Goal: Information Seeking & Learning: Learn about a topic

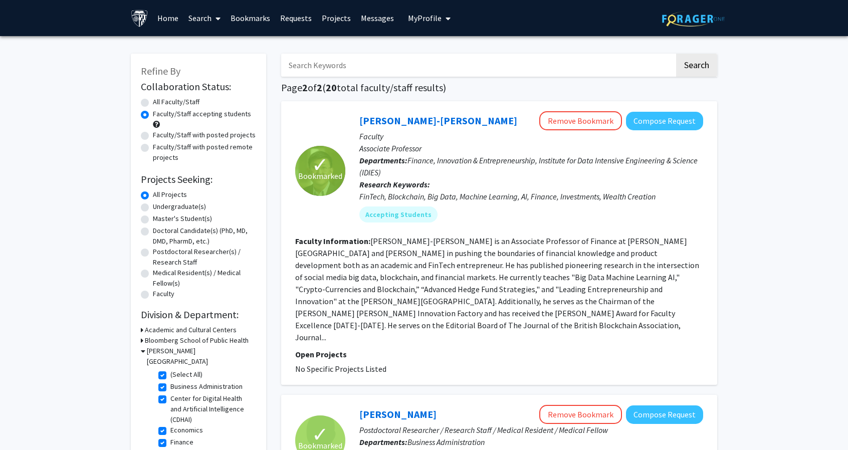
click at [253, 20] on link "Bookmarks" at bounding box center [251, 18] width 50 height 35
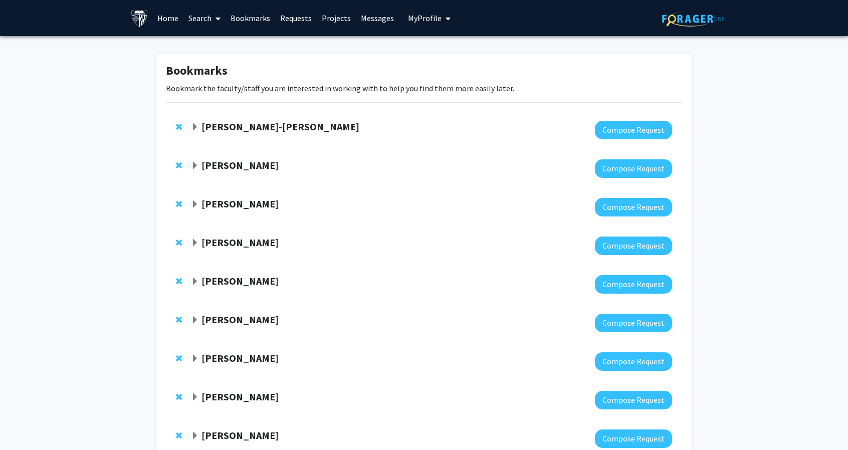
click at [258, 119] on div "Jim Kyung-Soo Liew Compose Request" at bounding box center [424, 130] width 516 height 39
click at [263, 125] on strong "Jim Kyung-Soo Liew" at bounding box center [280, 126] width 158 height 13
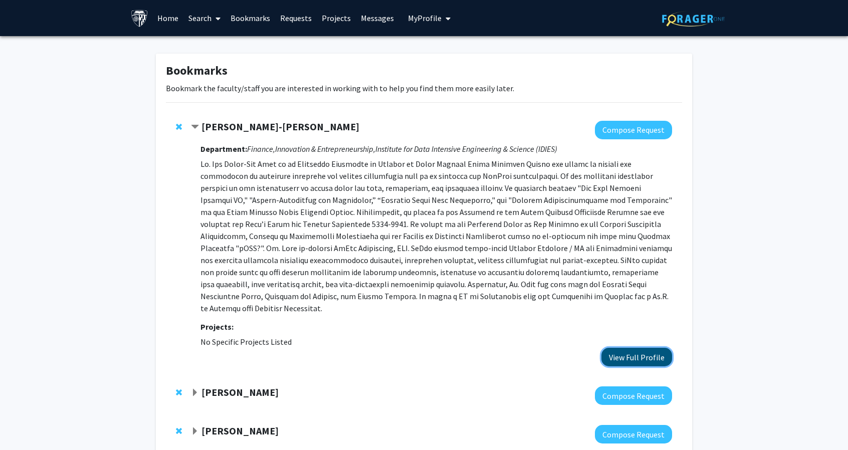
click at [657, 348] on button "View Full Profile" at bounding box center [636, 357] width 71 height 19
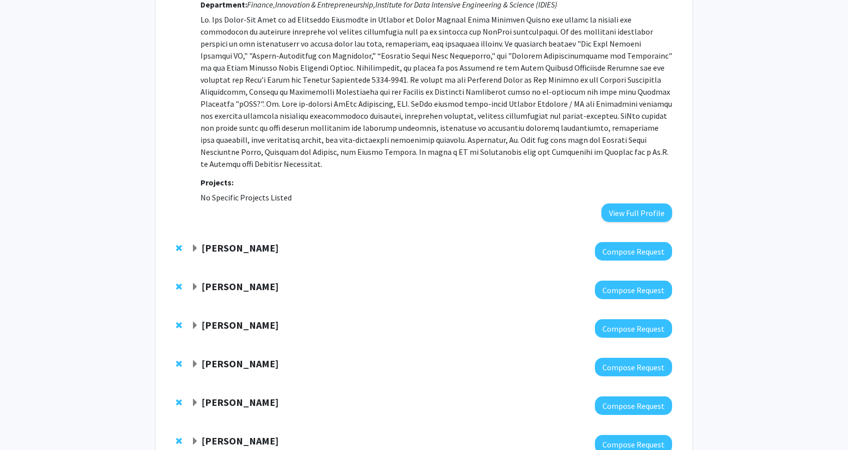
click at [224, 242] on strong "Letitia Leung" at bounding box center [239, 248] width 77 height 13
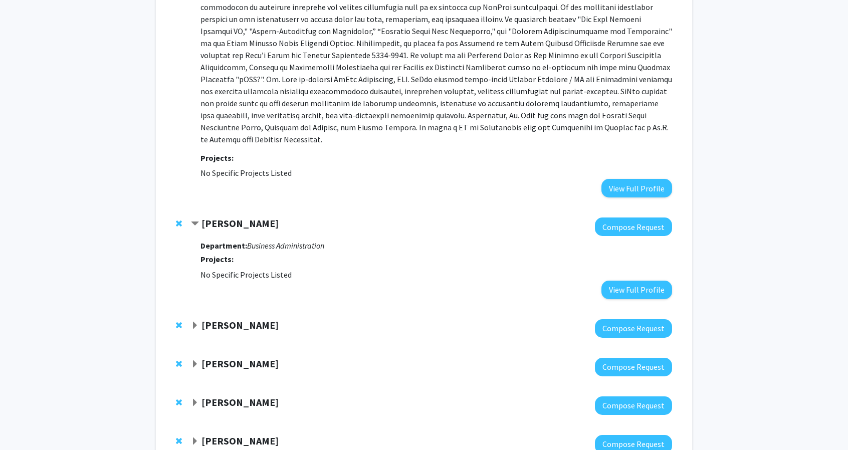
scroll to position [170, 0]
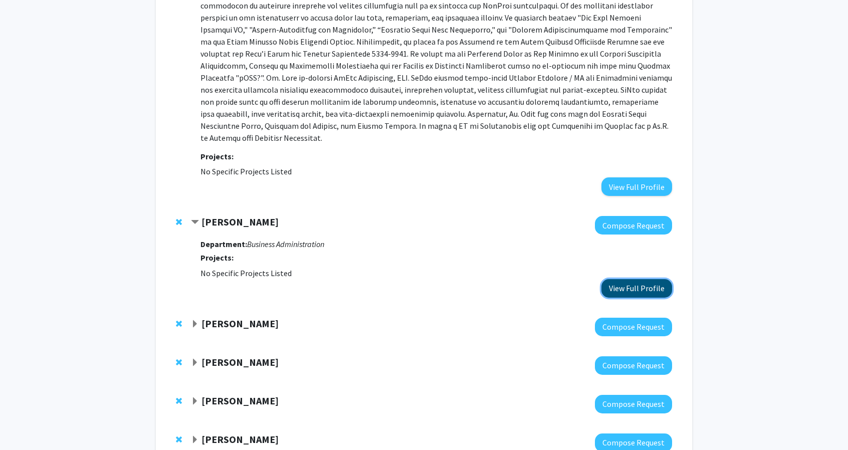
click at [647, 279] on button "View Full Profile" at bounding box center [636, 288] width 71 height 19
click at [179, 218] on span "Remove Letitia Leung from bookmarks" at bounding box center [179, 222] width 6 height 8
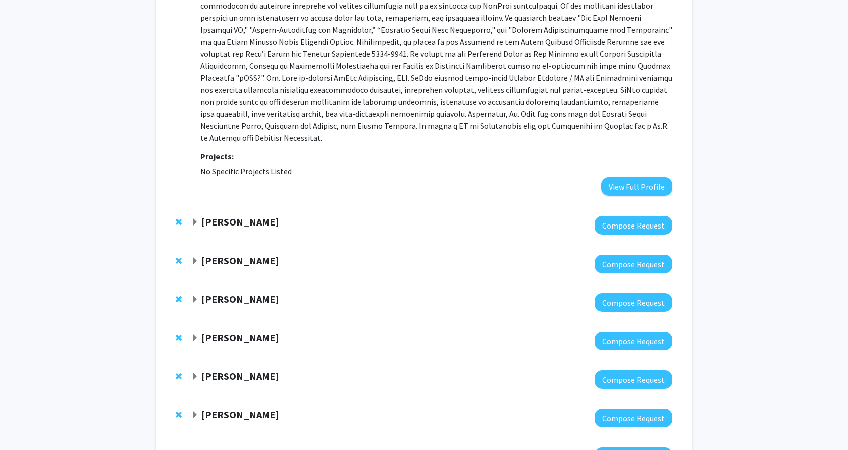
click at [259, 216] on strong "Manuel Hermosilla" at bounding box center [239, 222] width 77 height 13
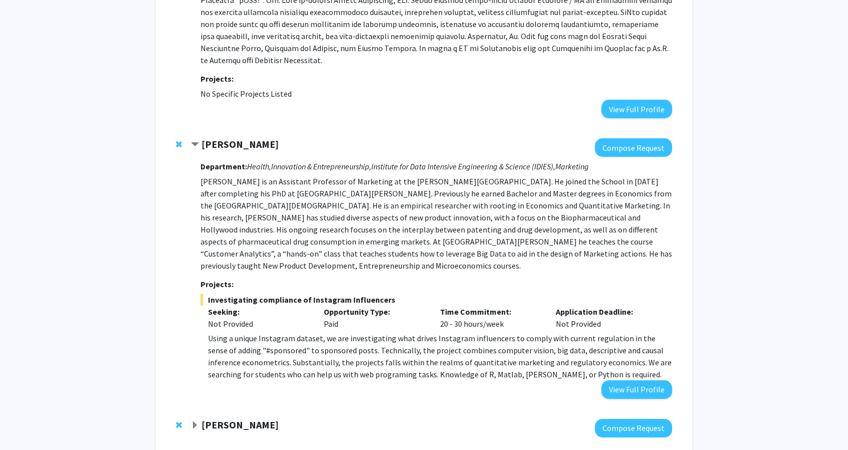
scroll to position [249, 0]
click at [637, 380] on button "View Full Profile" at bounding box center [636, 389] width 71 height 19
click at [178, 140] on span "Remove Manuel Hermosilla from bookmarks" at bounding box center [179, 144] width 6 height 8
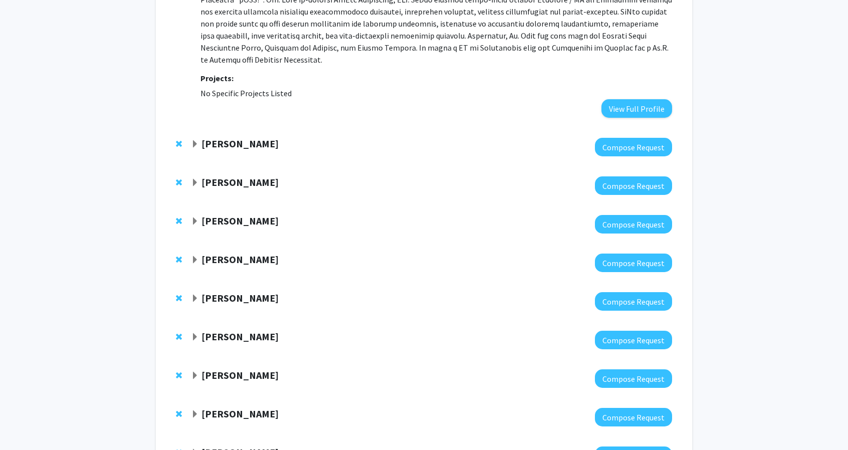
click at [230, 137] on strong "Goker Aydin" at bounding box center [239, 143] width 77 height 13
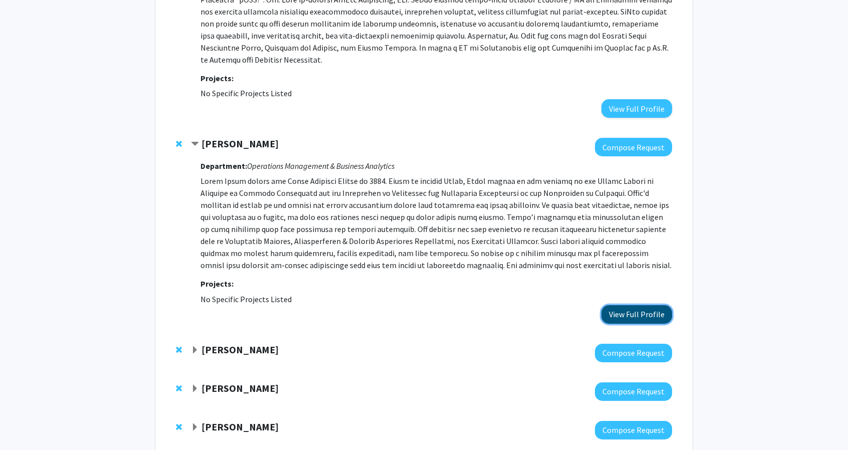
click at [619, 305] on button "View Full Profile" at bounding box center [636, 314] width 71 height 19
click at [217, 137] on strong "Goker Aydin" at bounding box center [239, 143] width 77 height 13
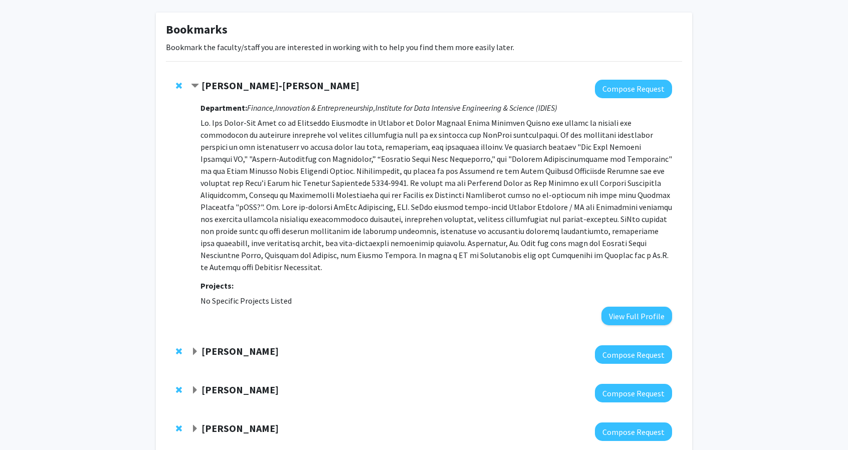
scroll to position [0, 0]
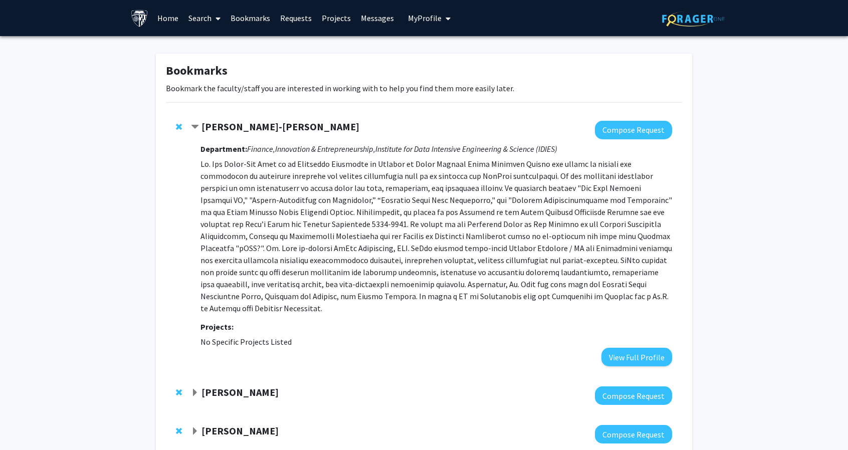
click at [261, 131] on strong "Jim Kyung-Soo Liew" at bounding box center [280, 126] width 158 height 13
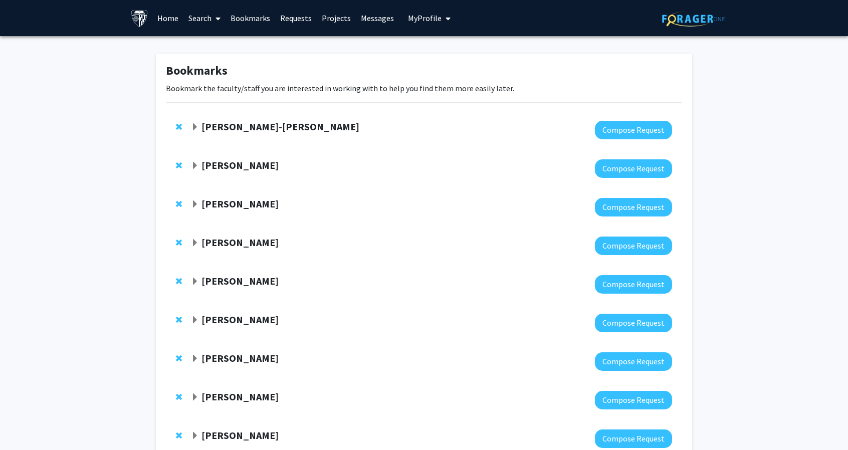
click at [225, 195] on div "Rob Mislavsky Compose Request" at bounding box center [424, 207] width 516 height 39
click at [223, 217] on div "Rob Mislavsky Compose Request" at bounding box center [424, 207] width 516 height 39
click at [226, 207] on strong "Rob Mislavsky" at bounding box center [239, 203] width 77 height 13
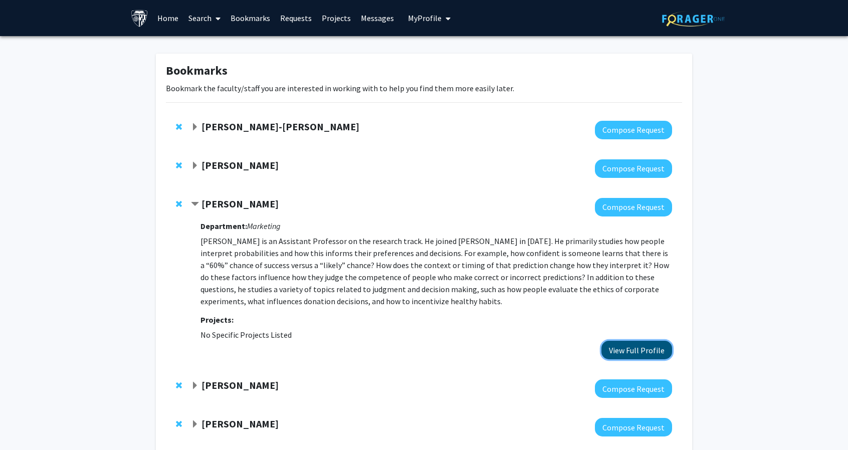
click at [627, 353] on button "View Full Profile" at bounding box center [636, 350] width 71 height 19
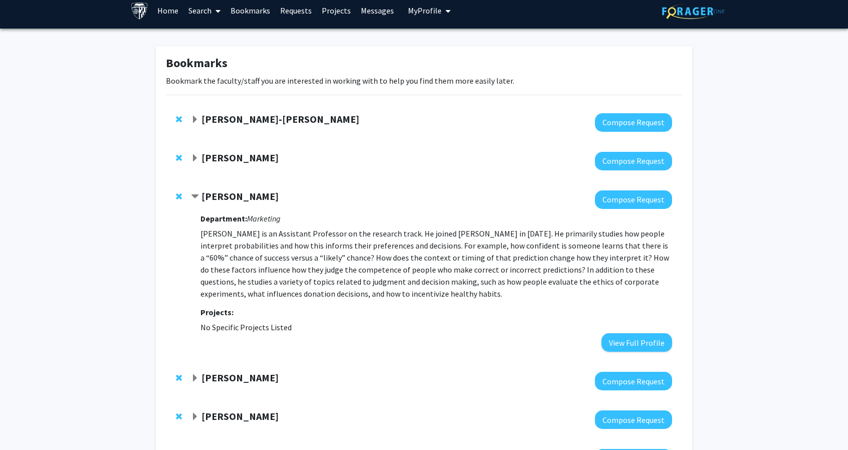
click at [231, 178] on div "Goker Aydin Compose Request" at bounding box center [424, 161] width 516 height 39
click at [234, 187] on div "Rob Mislavsky Compose Request Department: Marketing Robert Mislavsky is an Assi…" at bounding box center [424, 270] width 516 height 181
click at [236, 193] on strong "Rob Mislavsky" at bounding box center [239, 196] width 77 height 13
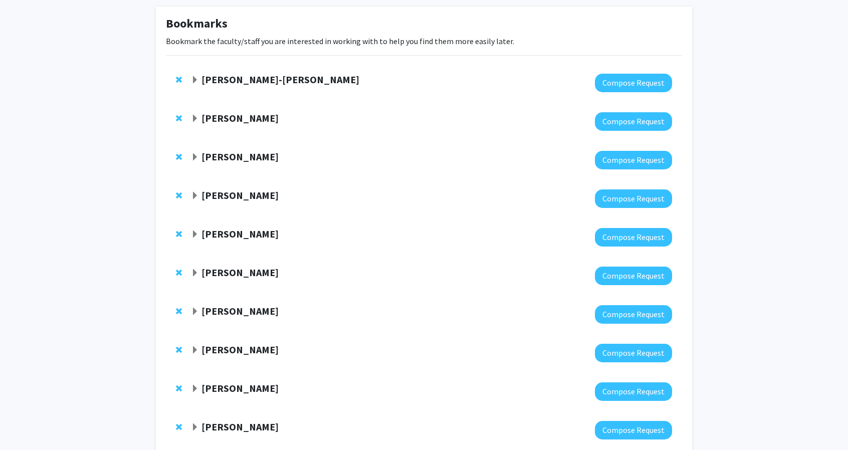
scroll to position [49, 0]
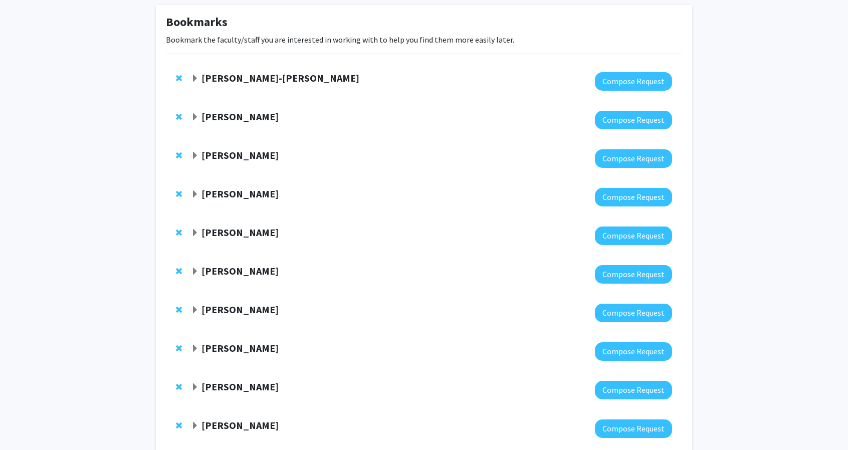
click at [236, 193] on strong "Frank Fabozzi" at bounding box center [239, 193] width 77 height 13
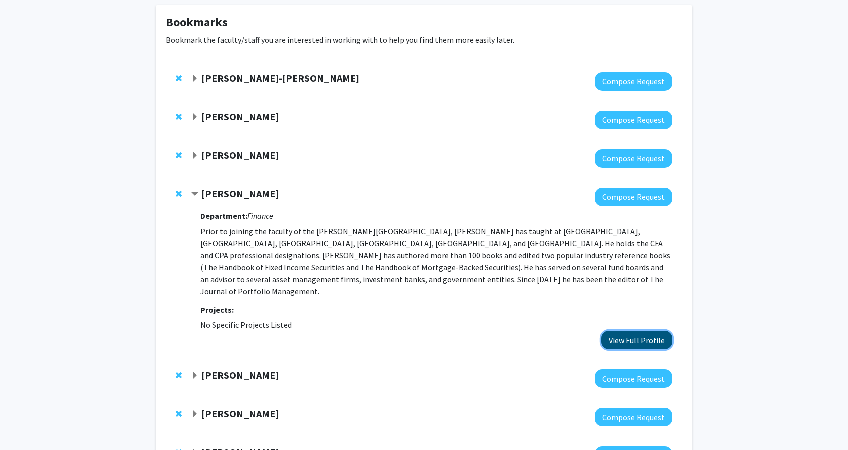
click at [617, 331] on button "View Full Profile" at bounding box center [636, 340] width 71 height 19
click at [173, 199] on div "Frank Fabozzi Compose Request Department: Finance Prior to joining the faculty …" at bounding box center [424, 268] width 516 height 181
click at [180, 196] on span "Remove Frank Fabozzi from bookmarks" at bounding box center [179, 194] width 6 height 8
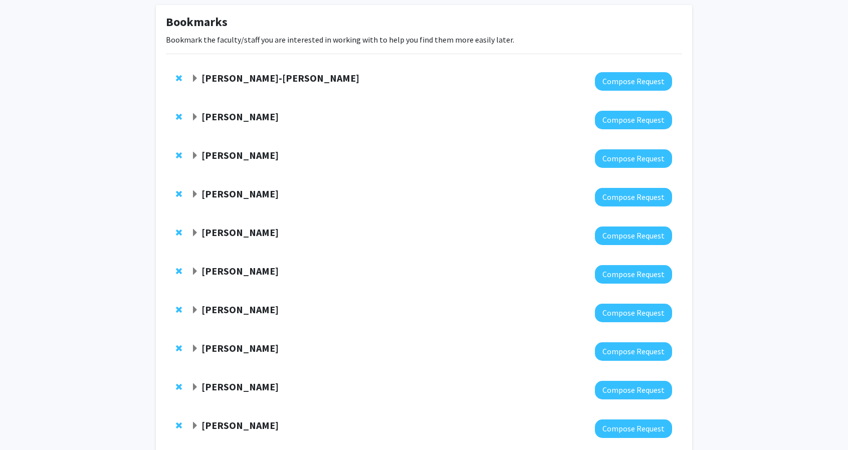
click at [211, 186] on div "Walaa Garoot Compose Request" at bounding box center [424, 197] width 516 height 39
click at [219, 192] on strong "Walaa Garoot" at bounding box center [239, 193] width 77 height 13
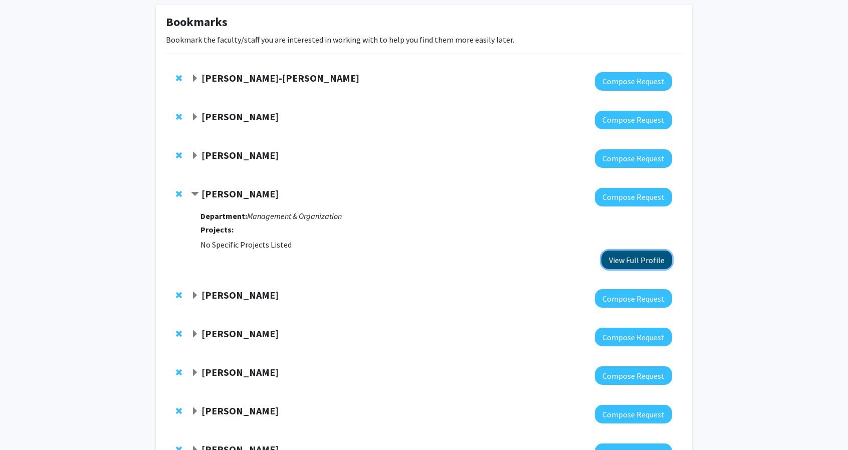
click at [647, 266] on button "View Full Profile" at bounding box center [636, 260] width 71 height 19
click at [210, 196] on strong "Walaa Garoot" at bounding box center [239, 193] width 77 height 13
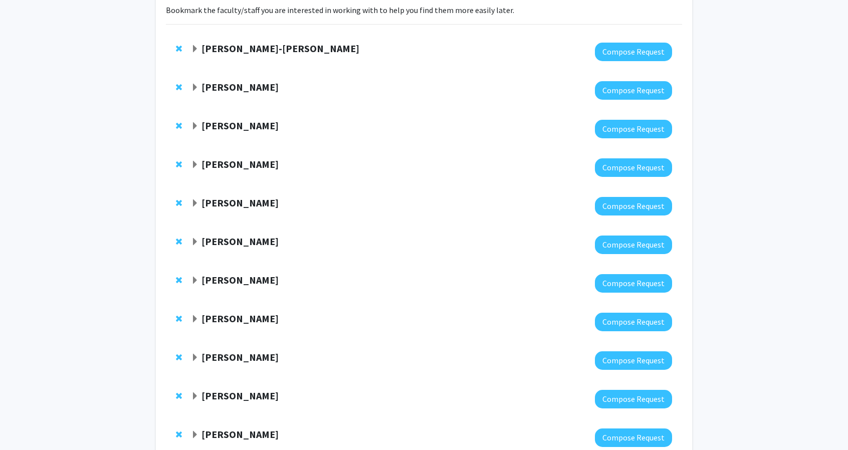
scroll to position [79, 0]
click at [212, 203] on strong "Ahmad Ajakh" at bounding box center [239, 202] width 77 height 13
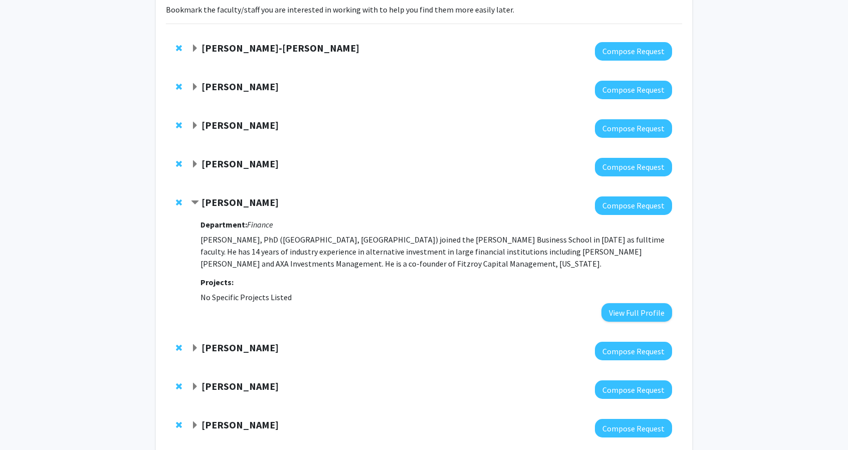
scroll to position [115, 0]
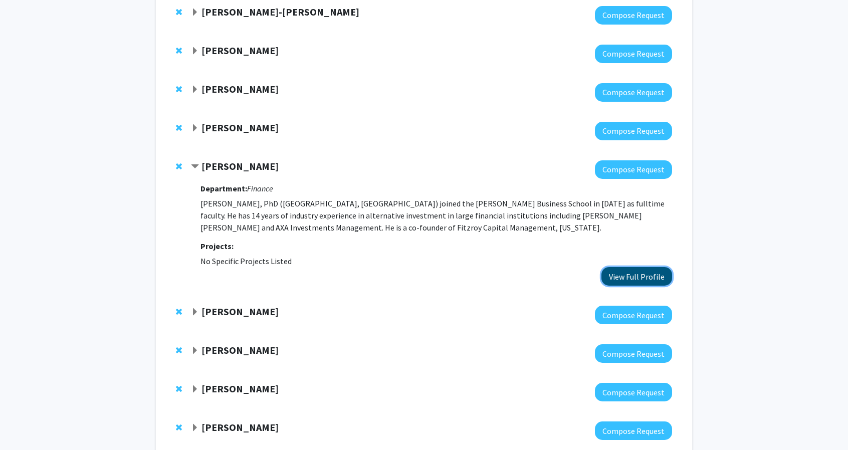
click at [616, 285] on button "View Full Profile" at bounding box center [636, 276] width 71 height 19
click at [244, 161] on strong "Ahmad Ajakh" at bounding box center [239, 166] width 77 height 13
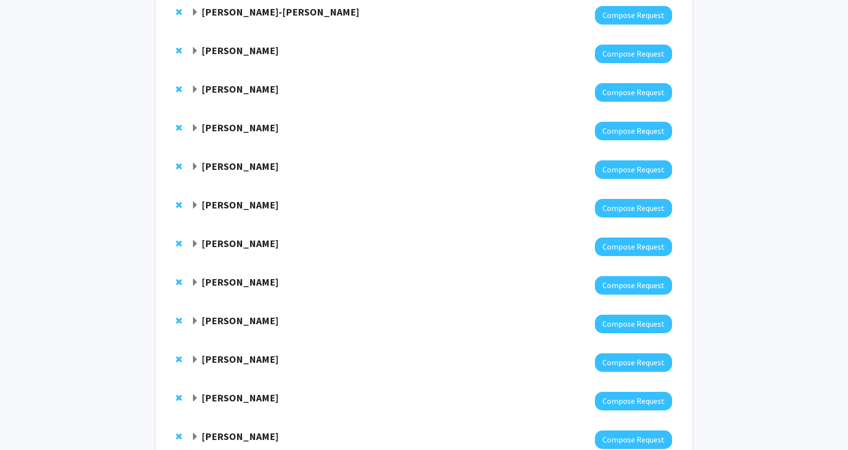
click at [225, 210] on strong "Yinan Su" at bounding box center [239, 204] width 77 height 13
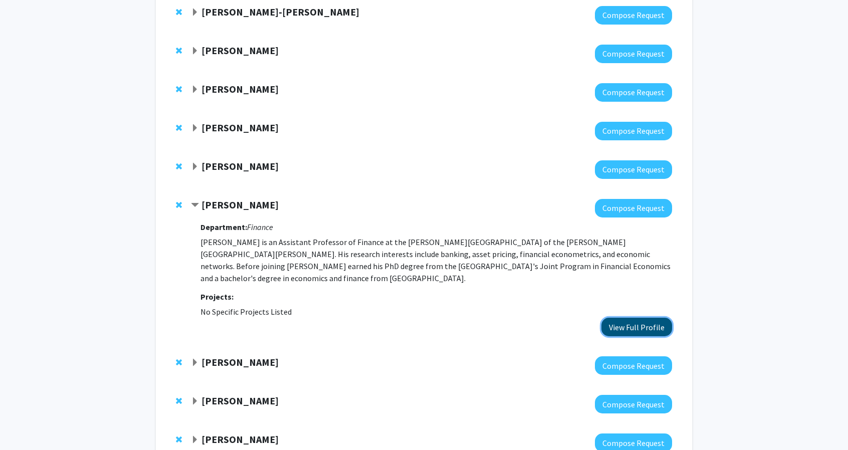
click at [635, 321] on button "View Full Profile" at bounding box center [636, 327] width 71 height 19
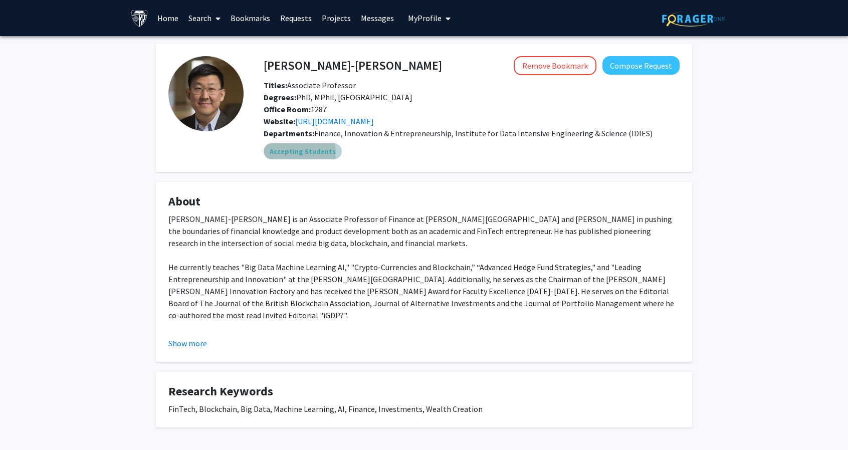
click at [297, 152] on mat-chip "Accepting Students" at bounding box center [303, 151] width 78 height 16
click at [194, 345] on button "Show more" at bounding box center [187, 343] width 39 height 12
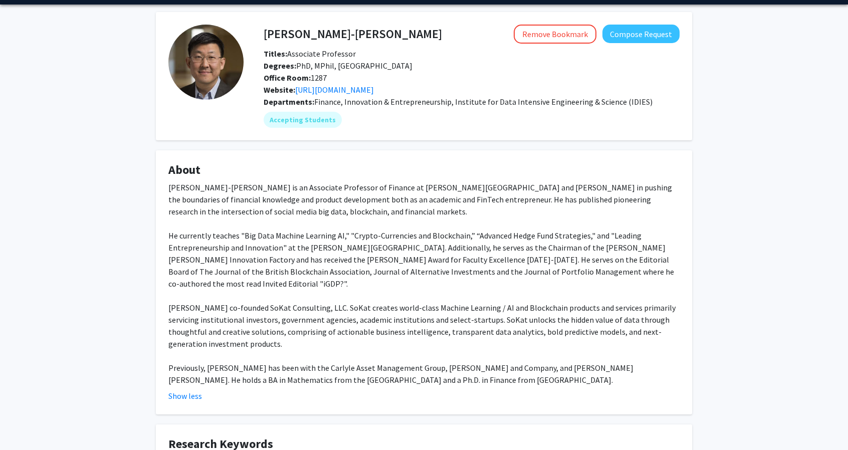
scroll to position [112, 0]
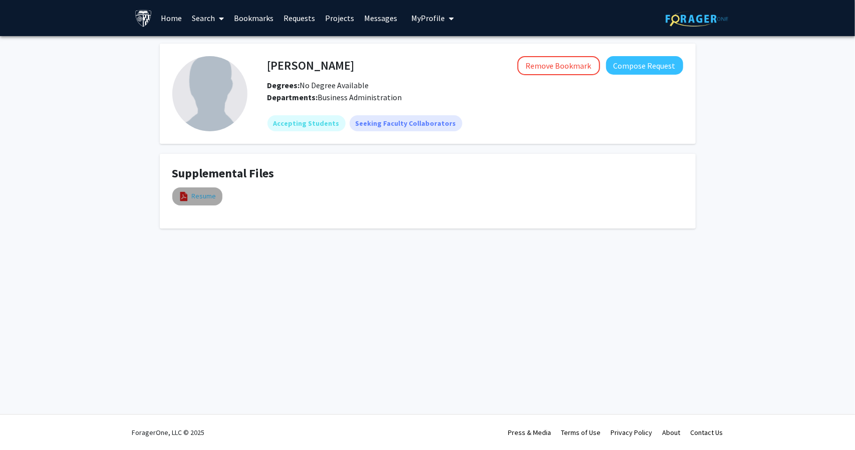
click at [198, 192] on link "Resume" at bounding box center [204, 196] width 25 height 11
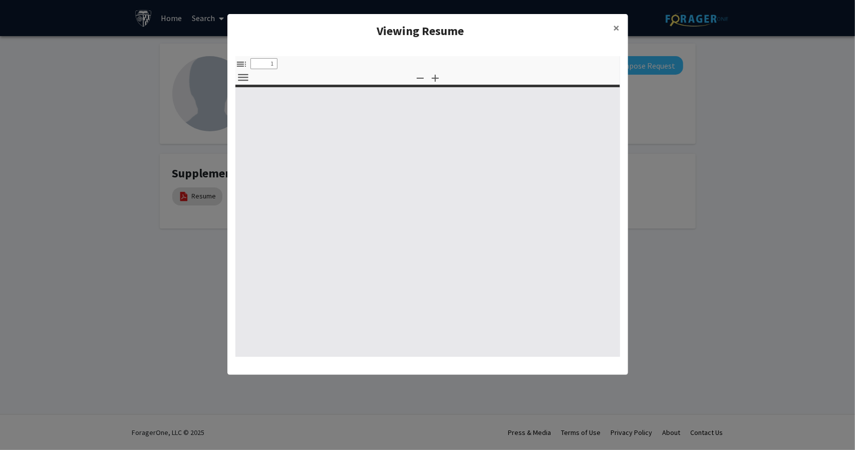
select select "custom"
type input "0"
select select "custom"
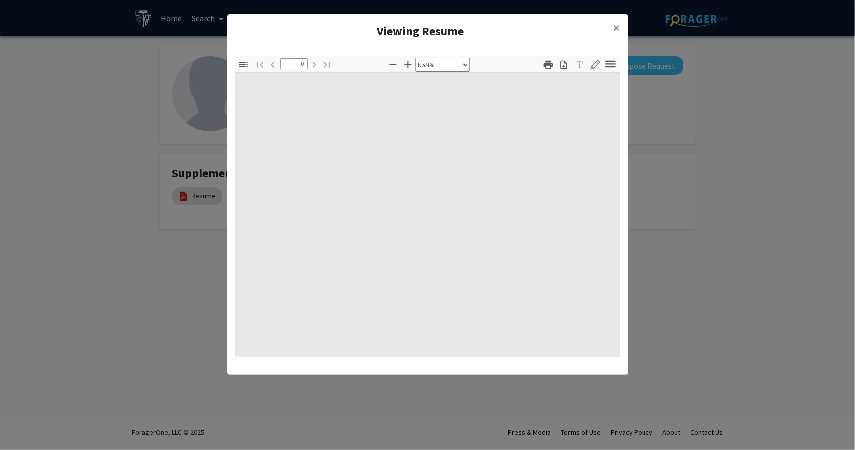
type input "1"
select select "auto"
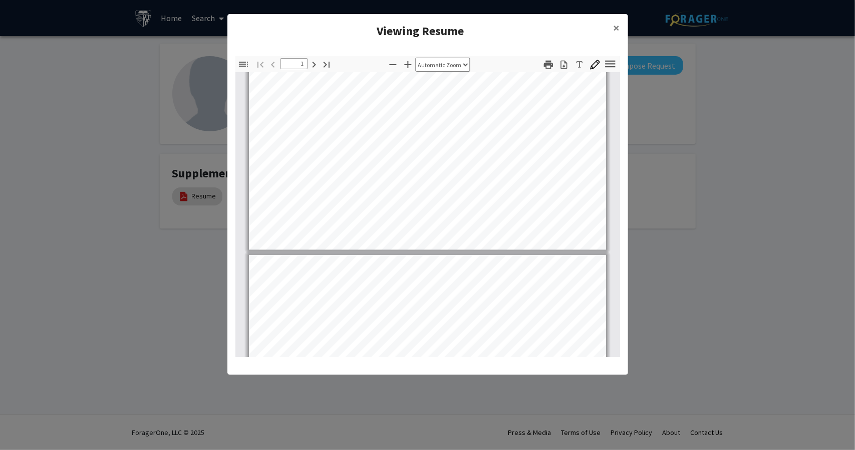
type input "2"
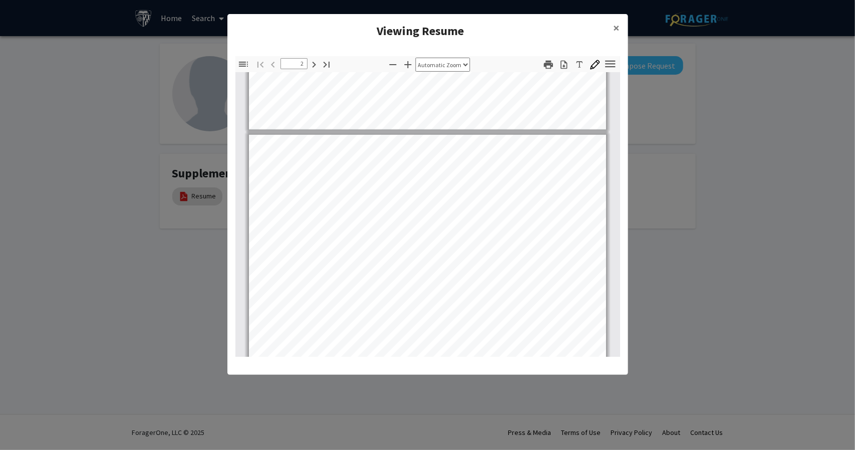
scroll to position [412, 0]
click at [615, 29] on span "×" at bounding box center [617, 28] width 7 height 16
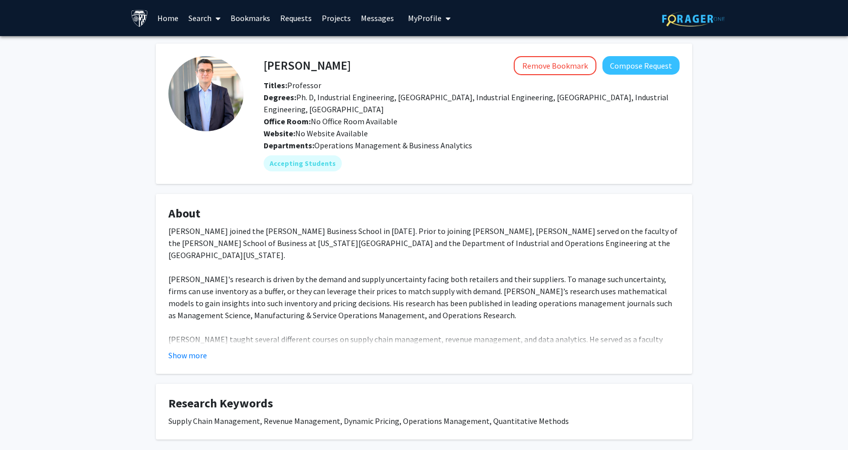
scroll to position [52, 0]
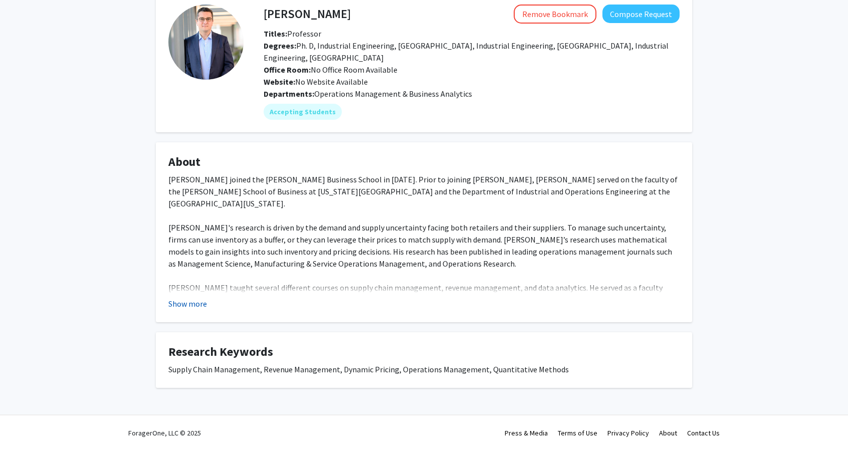
click at [191, 306] on button "Show more" at bounding box center [187, 304] width 39 height 12
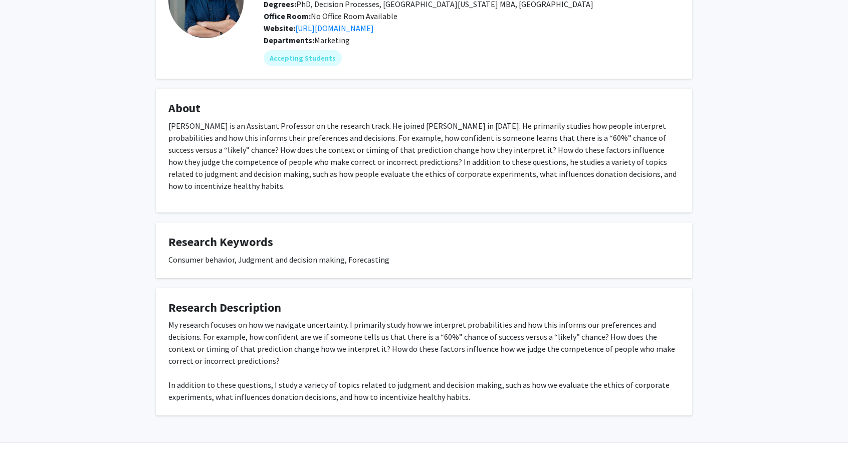
scroll to position [109, 0]
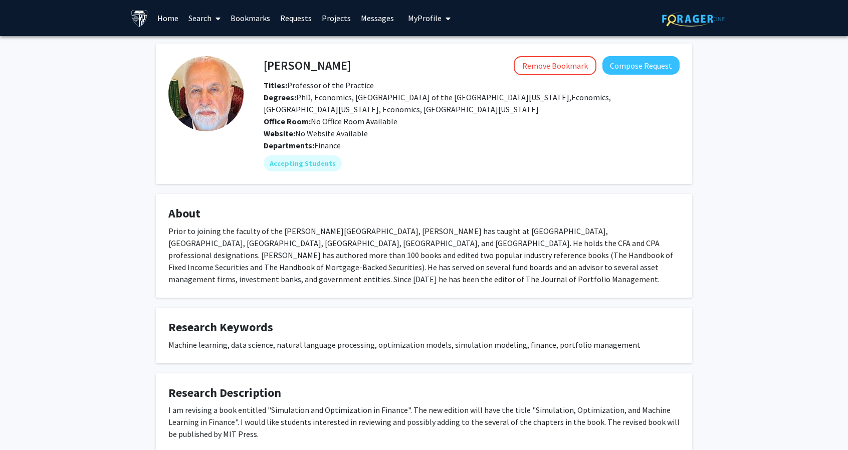
scroll to position [48, 0]
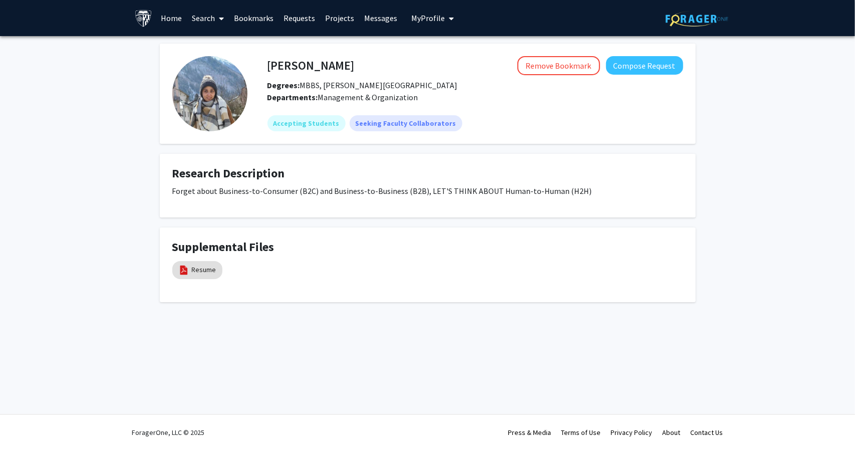
click at [258, 126] on div "[PERSON_NAME] Remove Bookmark Compose Request Degrees: MBBS, [PERSON_NAME] Univ…" at bounding box center [466, 93] width 436 height 75
click at [240, 114] on img at bounding box center [209, 93] width 75 height 75
click at [195, 271] on link "Resume" at bounding box center [204, 270] width 25 height 11
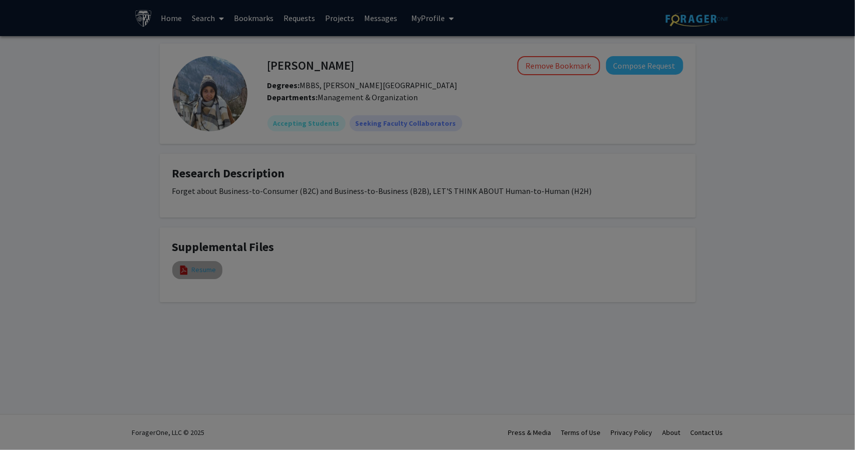
select select "custom"
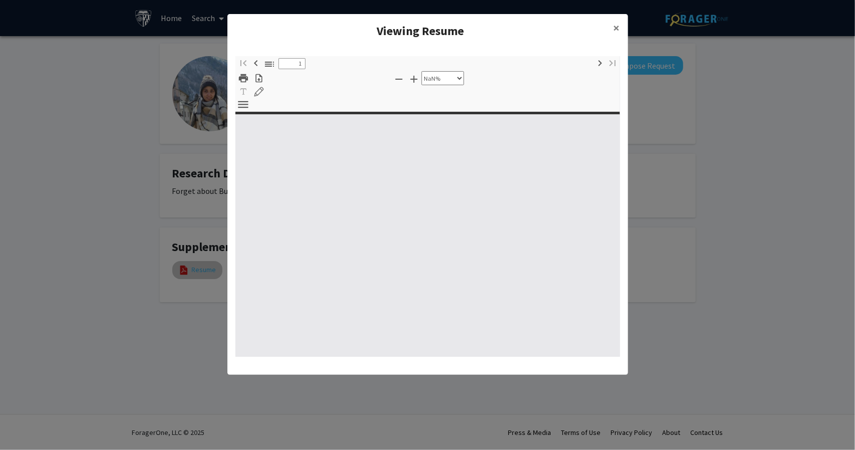
type input "0"
select select "custom"
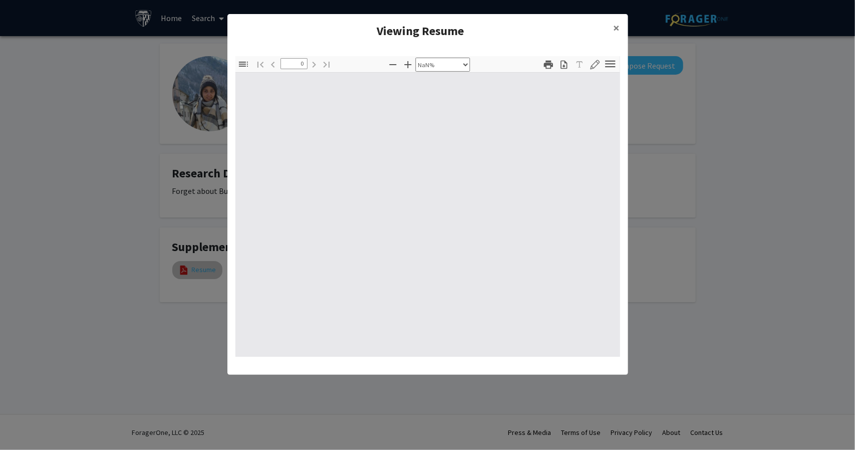
type input "1"
select select "auto"
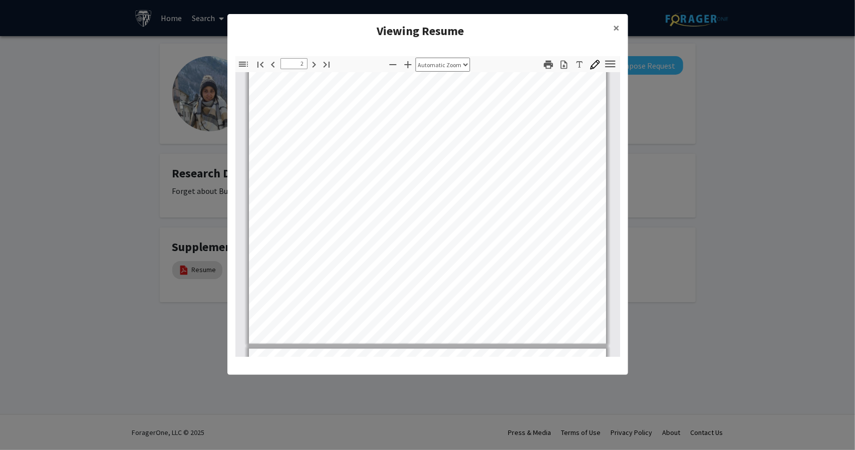
type input "3"
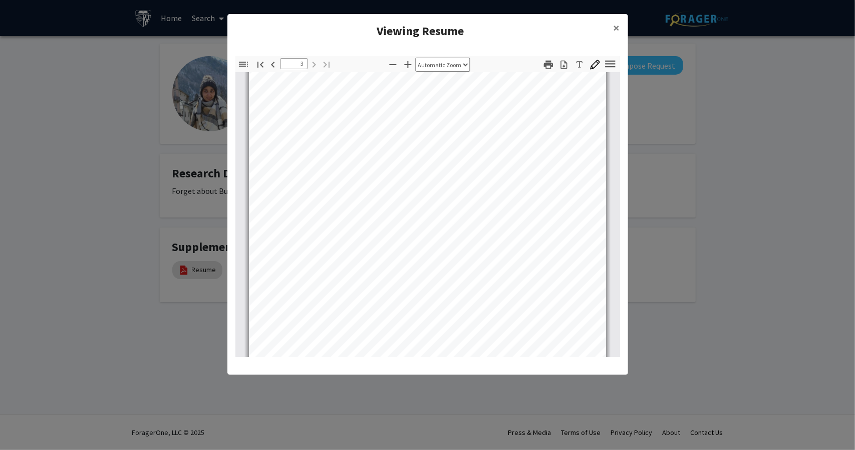
scroll to position [1123, 0]
click at [620, 26] on button "×" at bounding box center [617, 28] width 23 height 28
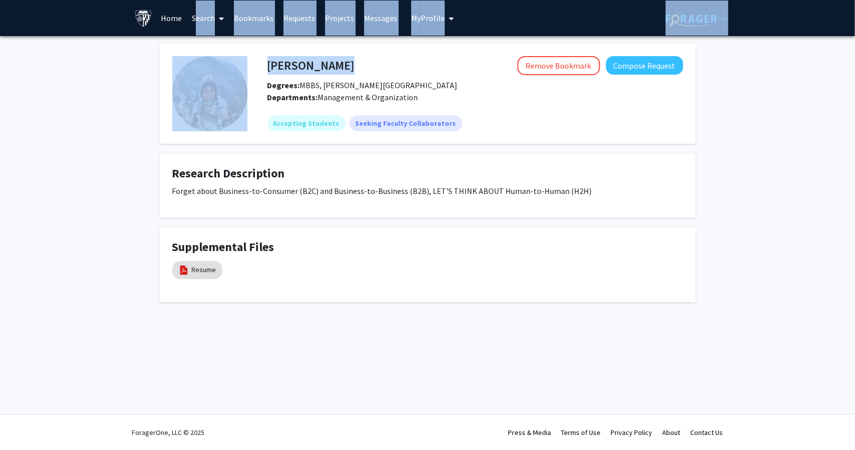
drag, startPoint x: 497, startPoint y: 31, endPoint x: 187, endPoint y: -61, distance: 323.4
click at [187, 0] on html "Skip navigation Home Search Bookmarks Requests Projects Messages My Profile Rya…" at bounding box center [427, 225] width 855 height 450
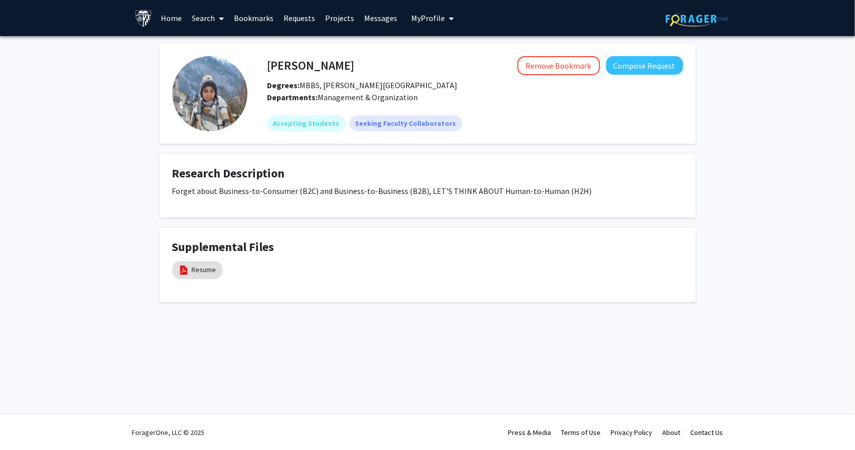
click at [328, 220] on div "Walaa Garoot Remove Bookmark Compose Request Degrees: MBBS, King AbdulAziz Univ…" at bounding box center [427, 173] width 551 height 259
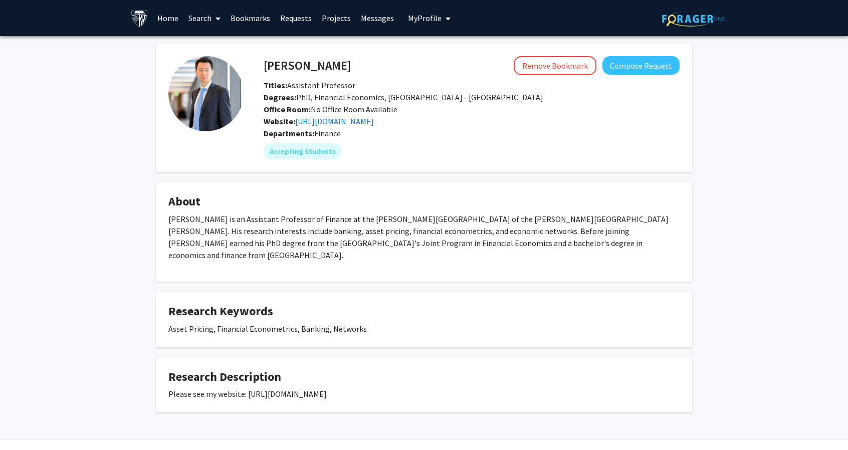
click at [169, 24] on link "Home" at bounding box center [167, 18] width 31 height 35
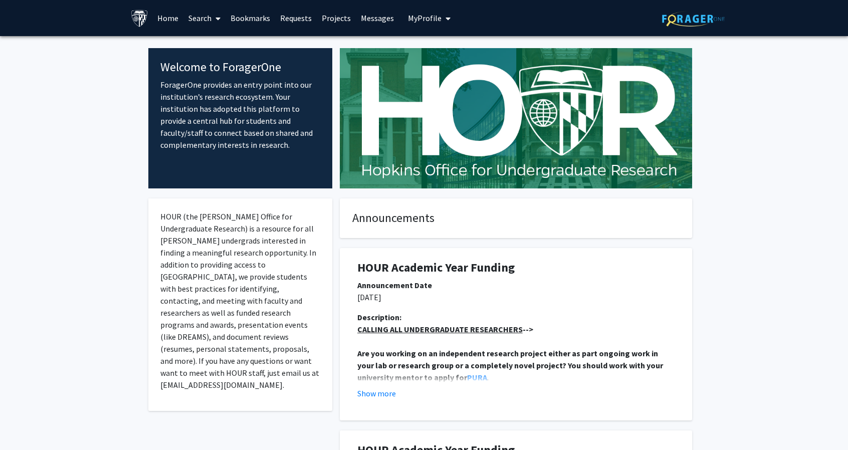
click at [255, 19] on link "Bookmarks" at bounding box center [251, 18] width 50 height 35
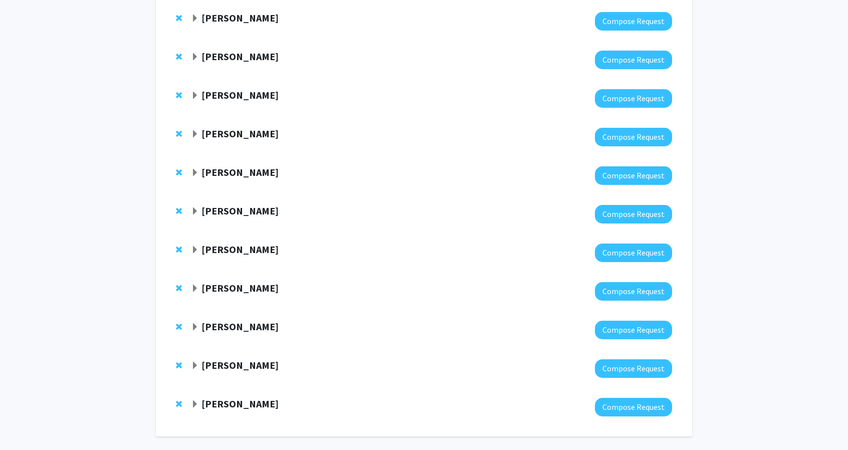
scroll to position [166, 0]
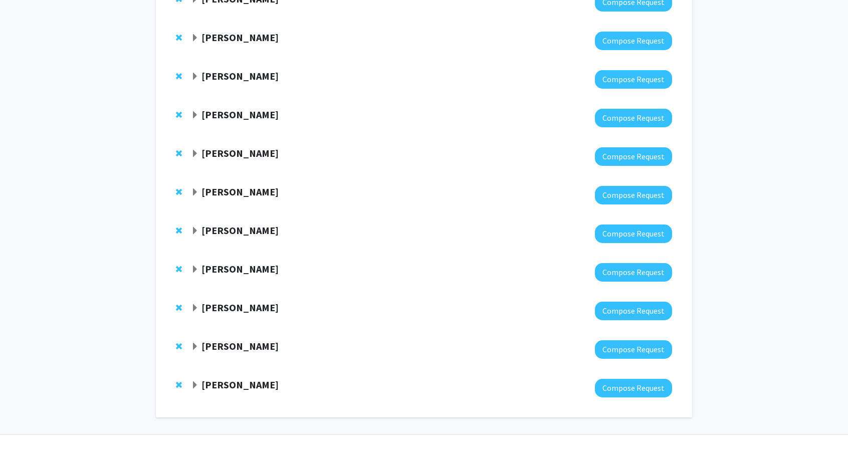
click at [218, 194] on strong "[PERSON_NAME]" at bounding box center [239, 191] width 77 height 13
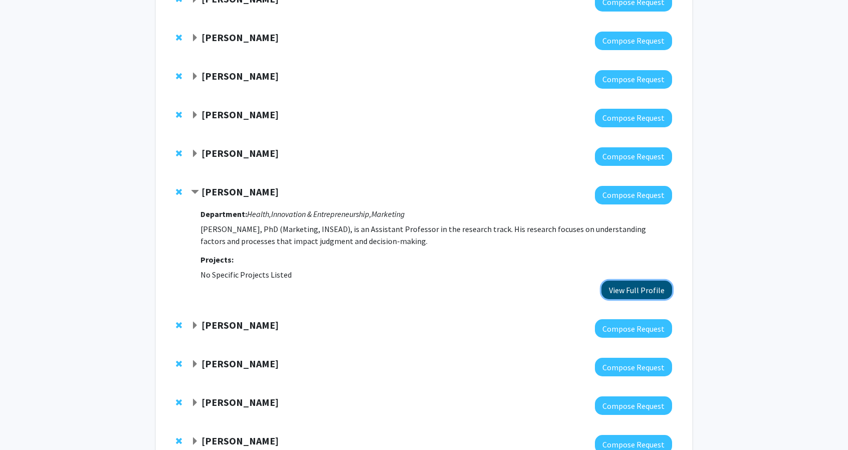
click at [636, 290] on button "View Full Profile" at bounding box center [636, 290] width 71 height 19
click at [229, 206] on div "Department: Health, Innovation & Entrepreneurship, Marketing [PERSON_NAME], PhD…" at bounding box center [436, 251] width 472 height 95
click at [228, 203] on div at bounding box center [431, 195] width 481 height 19
click at [222, 194] on strong "[PERSON_NAME]" at bounding box center [239, 191] width 77 height 13
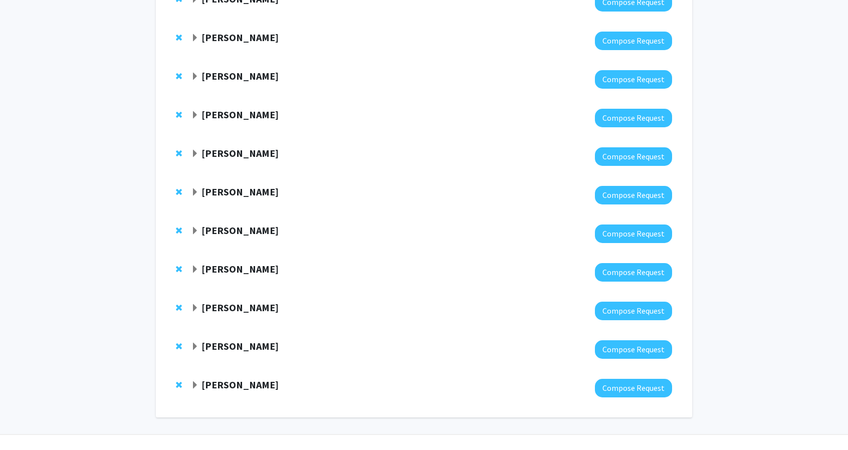
click at [236, 227] on strong "[PERSON_NAME]" at bounding box center [239, 230] width 77 height 13
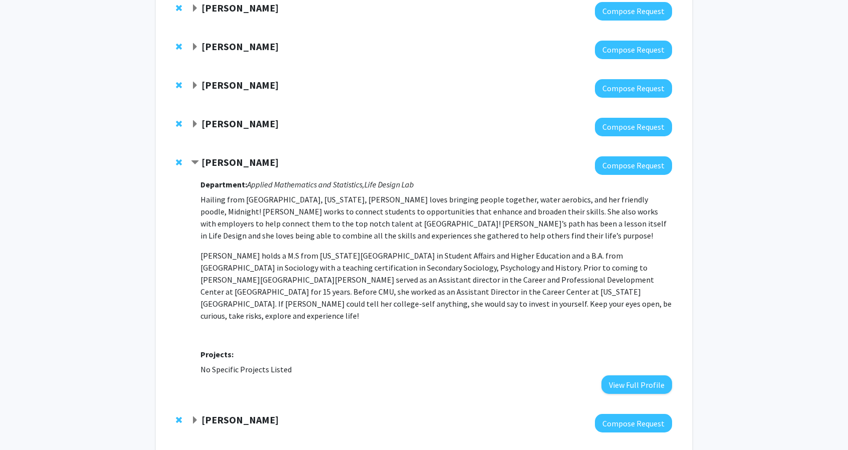
scroll to position [238, 0]
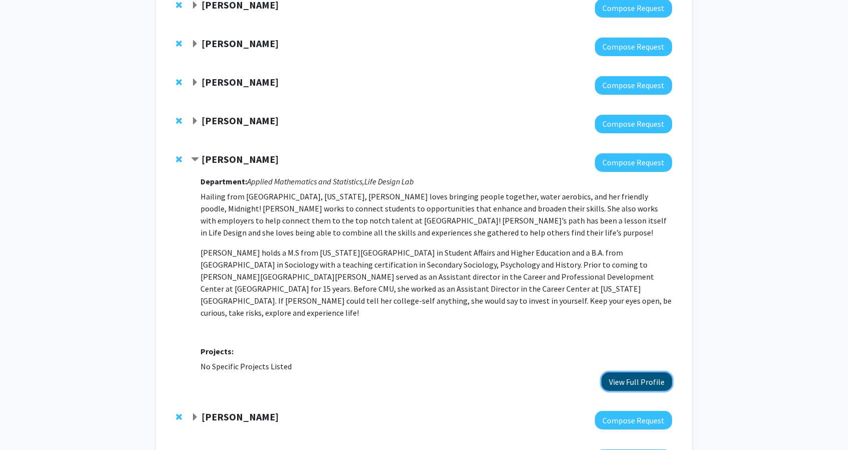
click at [623, 376] on button "View Full Profile" at bounding box center [636, 381] width 71 height 19
click at [176, 155] on span "Remove Sonjala Williams from bookmarks" at bounding box center [179, 159] width 6 height 8
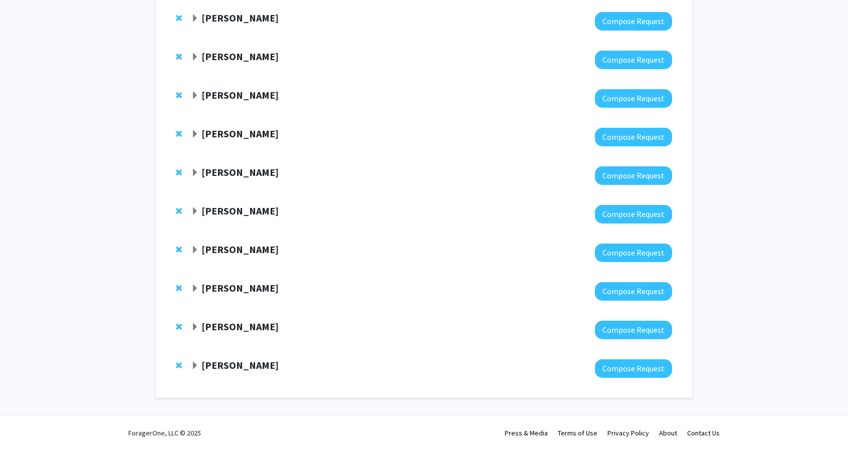
click at [232, 207] on strong "Haiyang Yang" at bounding box center [239, 210] width 77 height 13
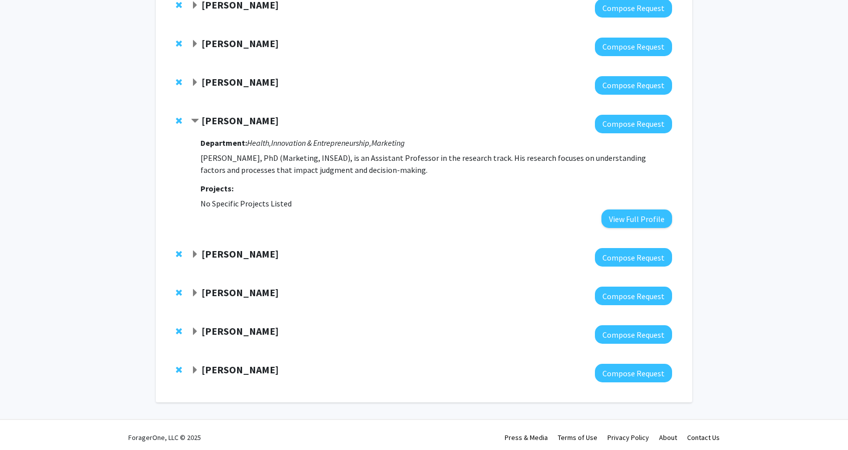
click at [214, 253] on strong "Angelo Mele" at bounding box center [239, 254] width 77 height 13
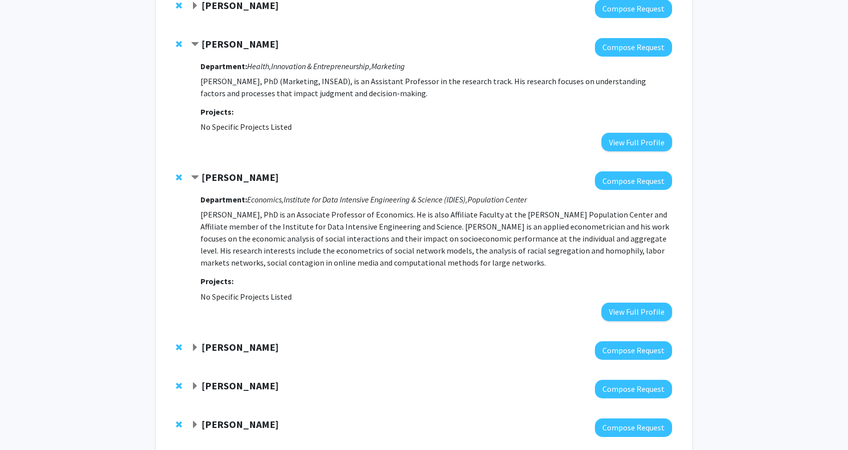
scroll to position [315, 0]
click at [633, 302] on button "View Full Profile" at bounding box center [636, 311] width 71 height 19
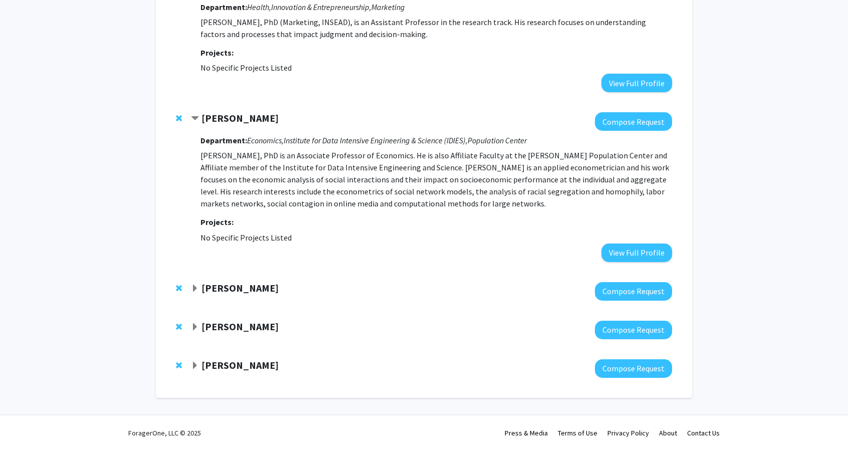
click at [232, 300] on div at bounding box center [431, 291] width 481 height 19
click at [230, 284] on strong "Mario Macis" at bounding box center [239, 288] width 77 height 13
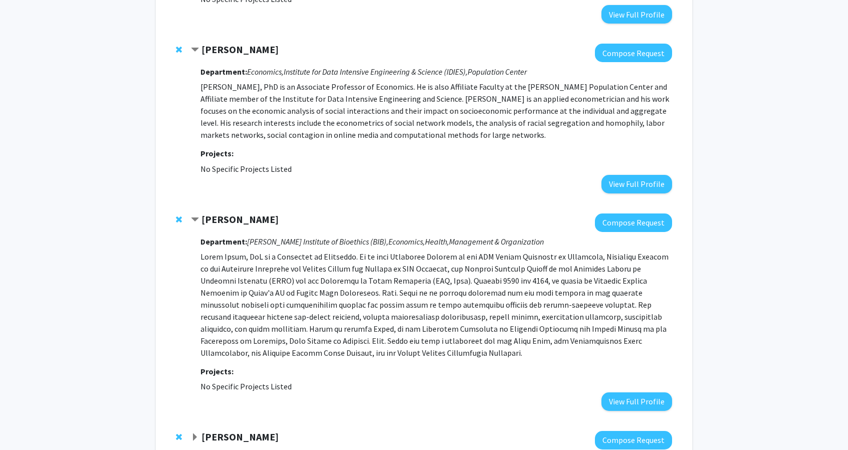
scroll to position [443, 0]
click at [648, 405] on button "View Full Profile" at bounding box center [636, 401] width 71 height 19
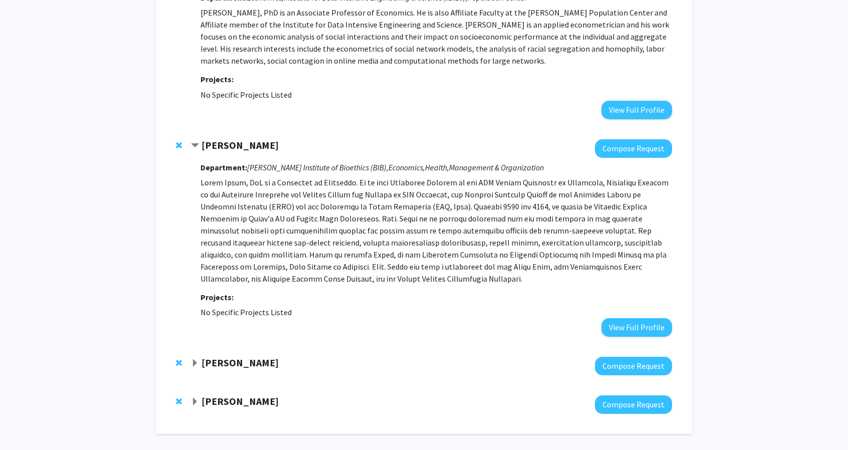
click at [244, 144] on strong "Mario Macis" at bounding box center [239, 145] width 77 height 13
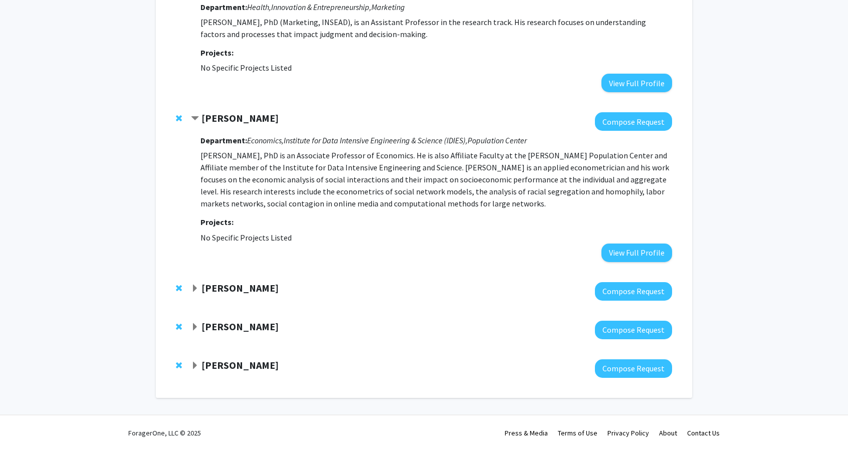
click at [229, 290] on strong "Mario Macis" at bounding box center [239, 288] width 77 height 13
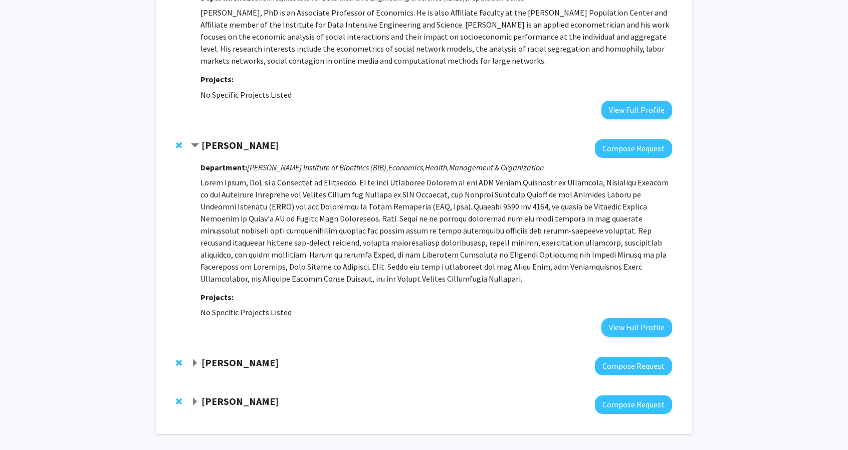
click at [233, 133] on div "Mario Macis Compose Request Department: Berman Institute of Bioethics (BIB), Ec…" at bounding box center [424, 238] width 516 height 218
click at [241, 150] on strong "Mario Macis" at bounding box center [239, 145] width 77 height 13
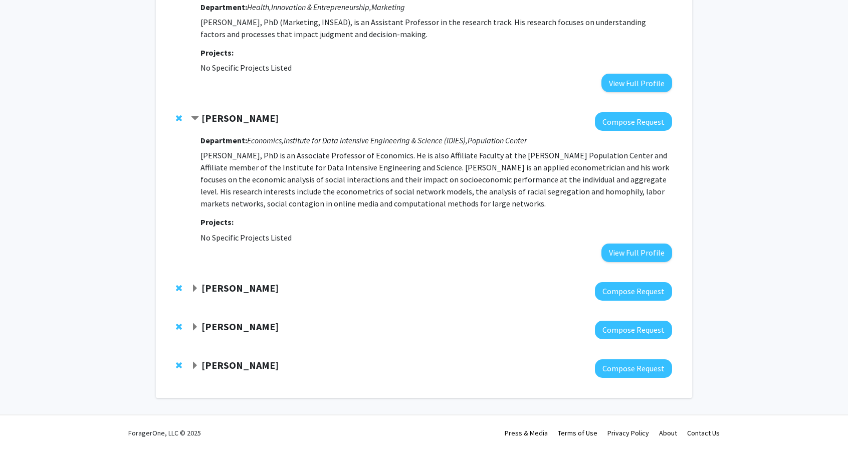
click at [236, 120] on strong "Angelo Mele" at bounding box center [239, 118] width 77 height 13
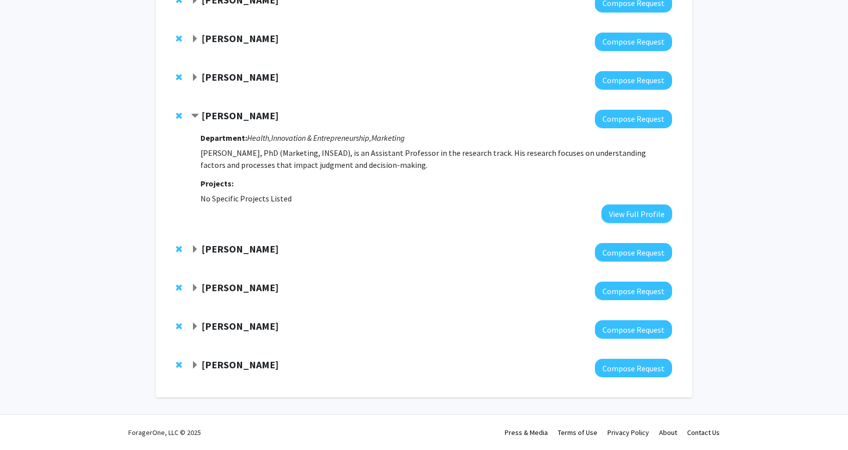
click at [238, 123] on div at bounding box center [431, 119] width 481 height 19
click at [237, 107] on div "Haiyang Yang Compose Request Department: Health, Innovation & Entrepreneurship,…" at bounding box center [424, 166] width 516 height 133
click at [230, 116] on strong "Haiyang Yang" at bounding box center [239, 115] width 77 height 13
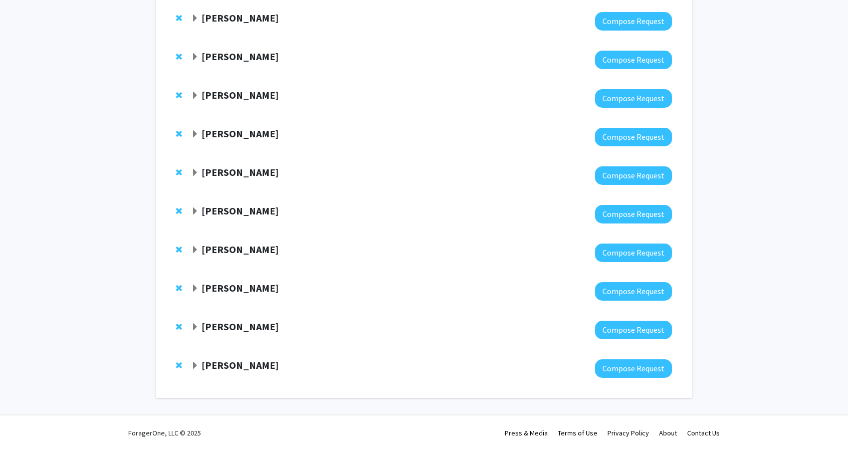
click at [239, 326] on strong "Paul Ferraro" at bounding box center [239, 326] width 77 height 13
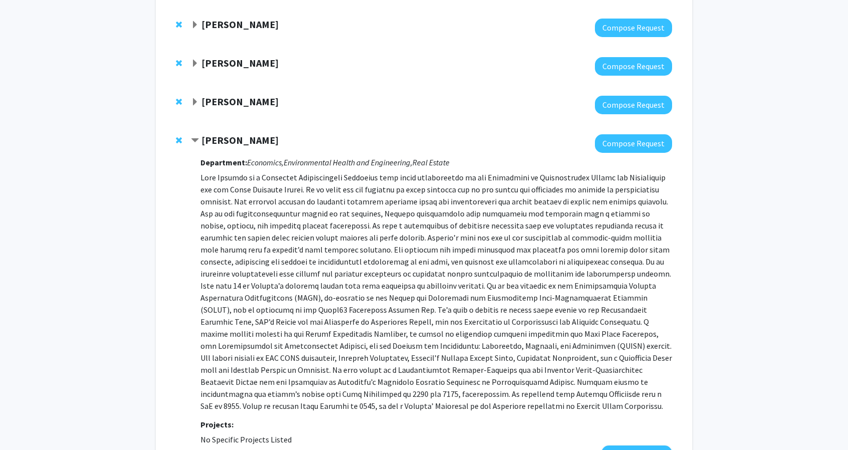
scroll to position [358, 0]
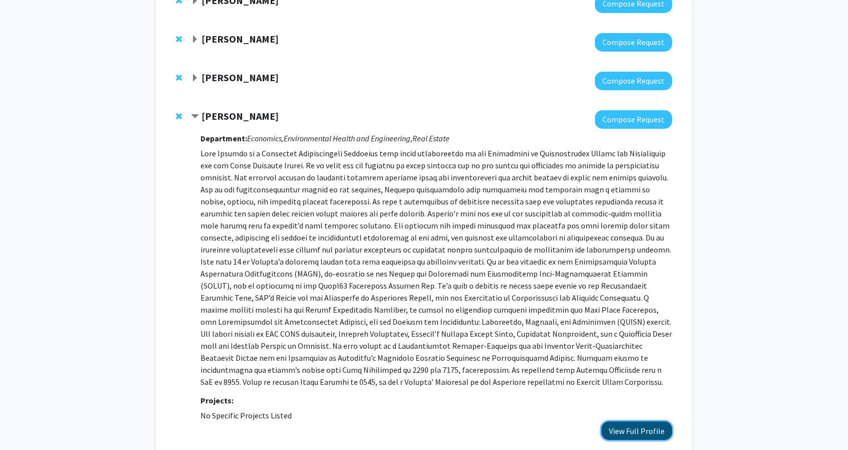
click at [614, 428] on button "View Full Profile" at bounding box center [636, 430] width 71 height 19
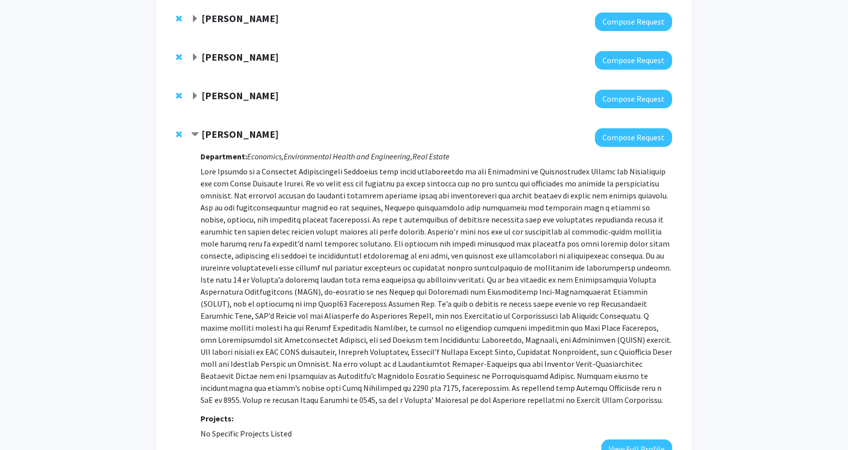
click at [244, 133] on strong "Paul Ferraro" at bounding box center [239, 134] width 77 height 13
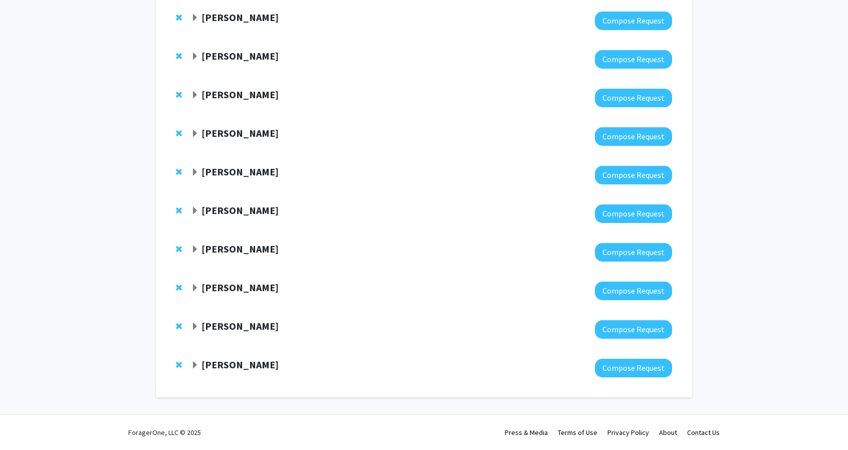
scroll to position [147, 0]
click at [234, 376] on div at bounding box center [431, 368] width 481 height 19
click at [232, 367] on strong "Richard Smith" at bounding box center [239, 365] width 77 height 13
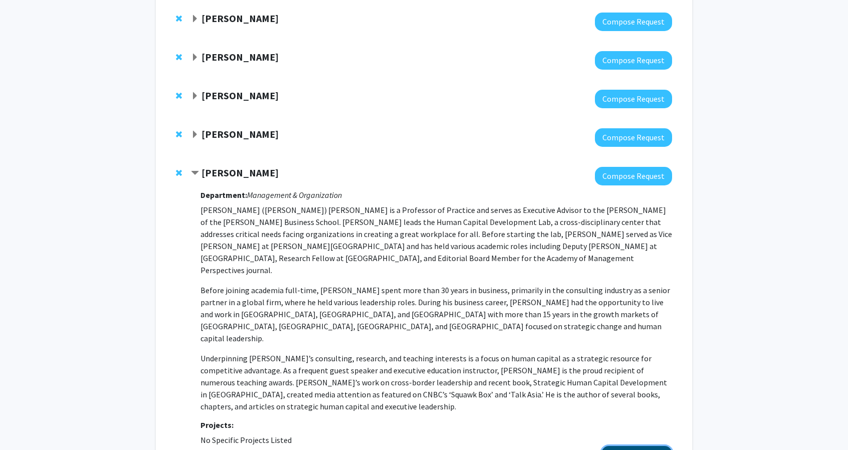
click at [644, 446] on button "View Full Profile" at bounding box center [636, 455] width 71 height 19
click at [232, 171] on strong "Richard Smith" at bounding box center [239, 172] width 77 height 13
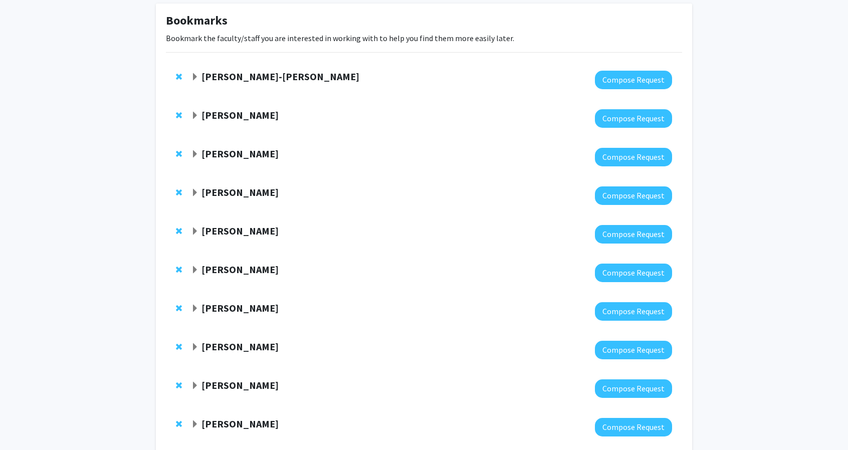
scroll to position [0, 0]
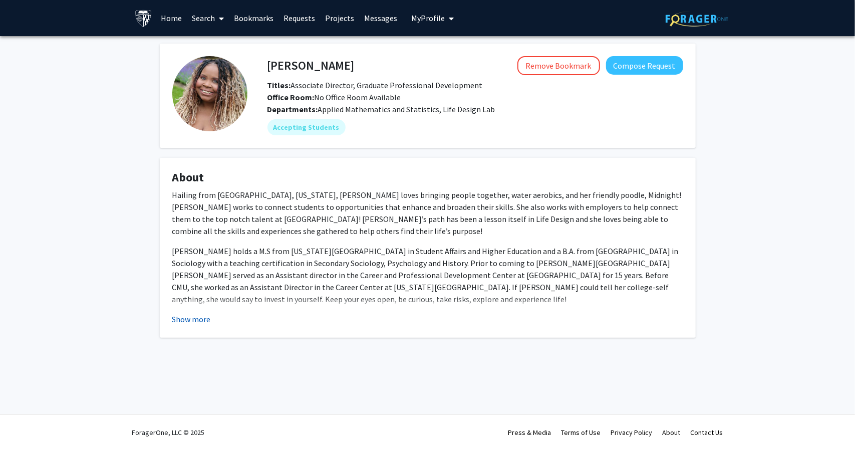
click at [189, 319] on button "Show more" at bounding box center [191, 319] width 39 height 12
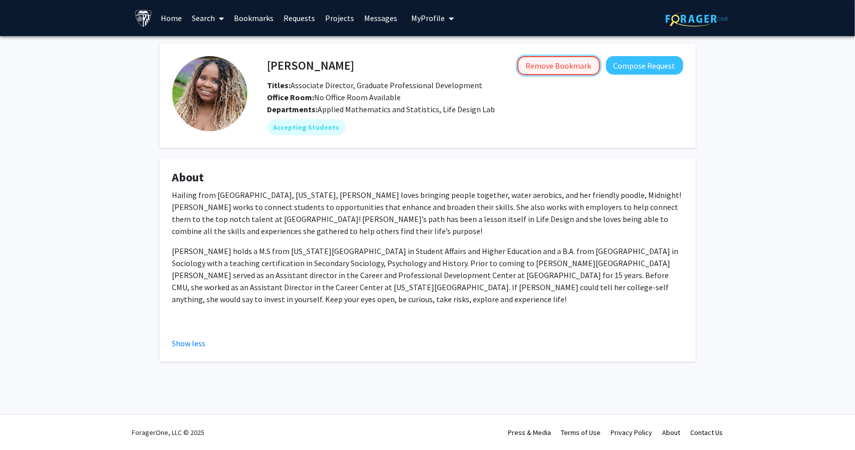
click at [560, 70] on button "Remove Bookmark" at bounding box center [559, 65] width 83 height 19
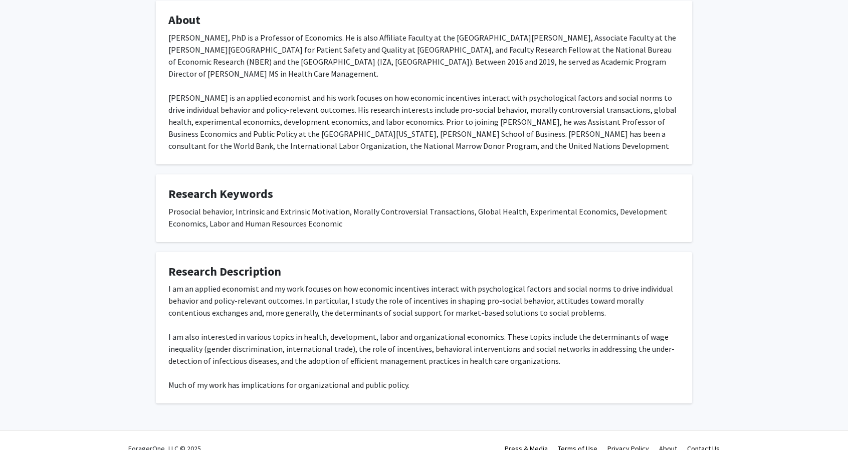
scroll to position [197, 0]
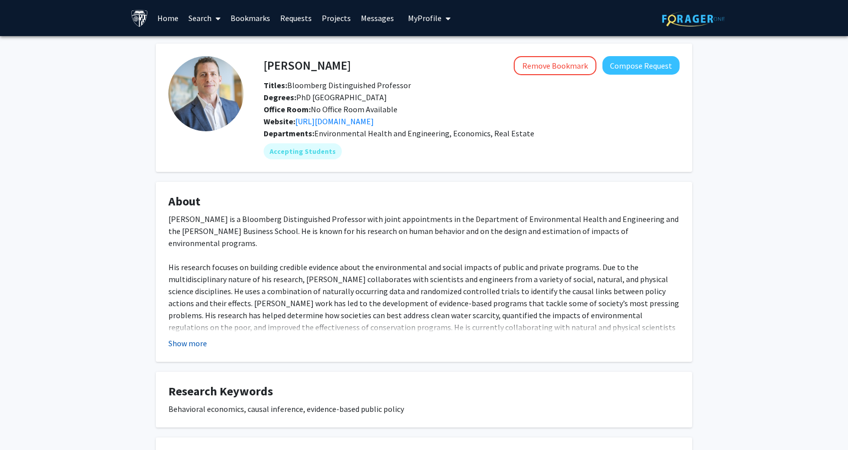
click at [198, 342] on button "Show more" at bounding box center [187, 343] width 39 height 12
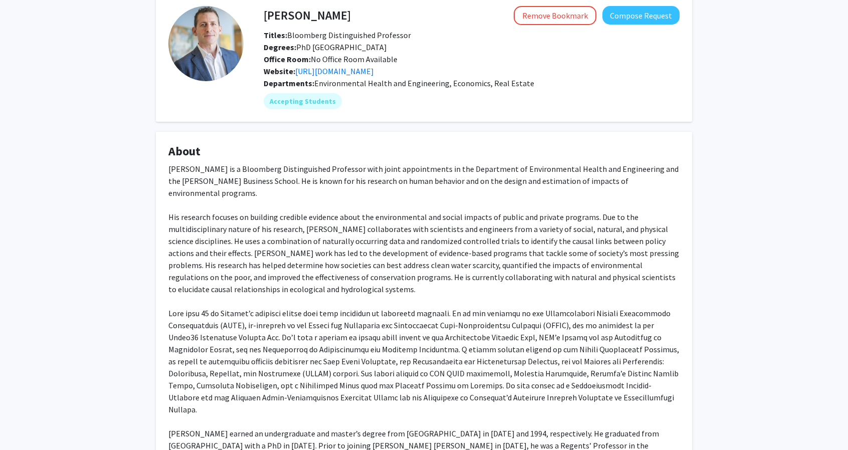
scroll to position [49, 0]
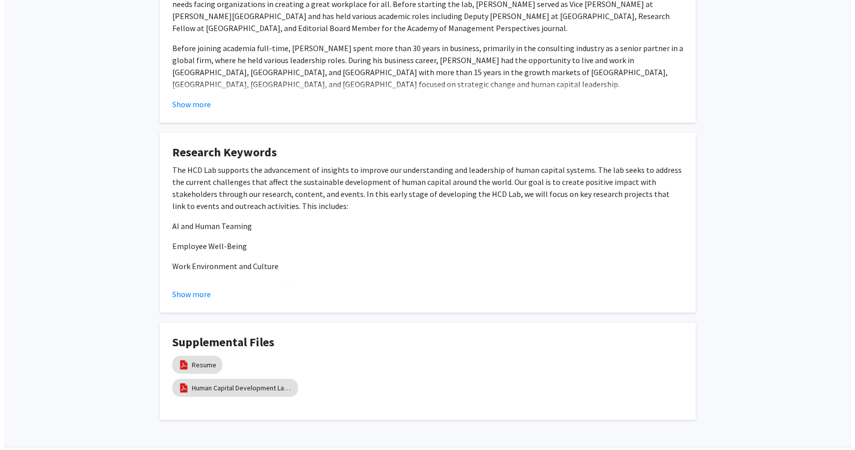
scroll to position [240, 0]
click at [246, 395] on mat-chip "Human Capital Development Lab Research Overview" at bounding box center [231, 387] width 126 height 18
click at [244, 384] on link "Human Capital Development Lab Research Overview" at bounding box center [238, 387] width 100 height 11
select select "custom"
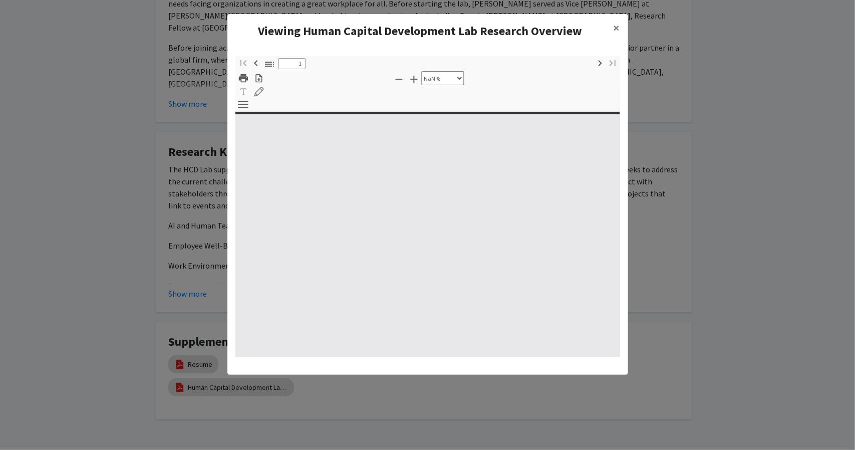
type input "0"
select select "custom"
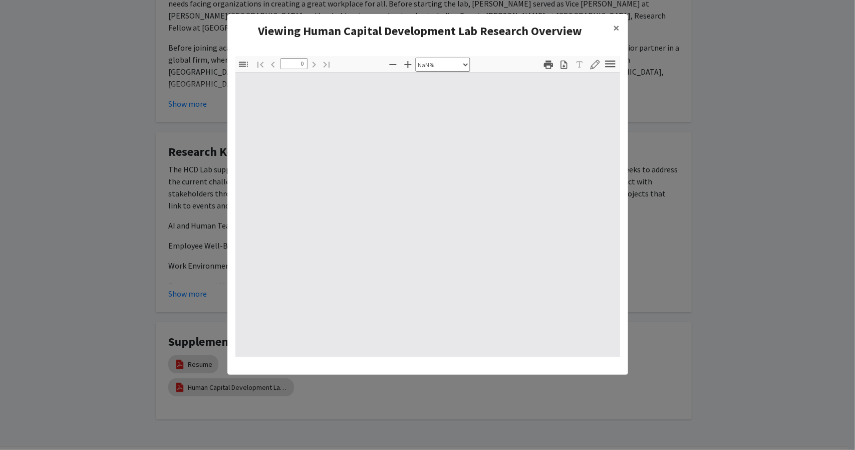
type input "1"
select select "auto"
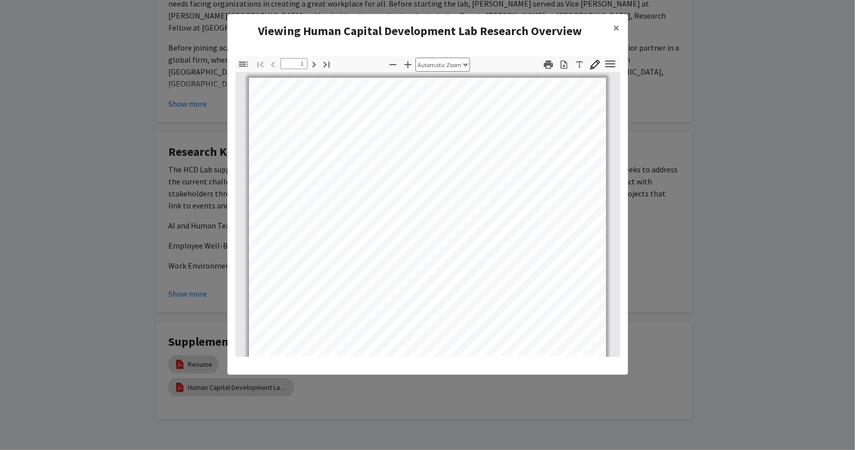
scroll to position [0, 0]
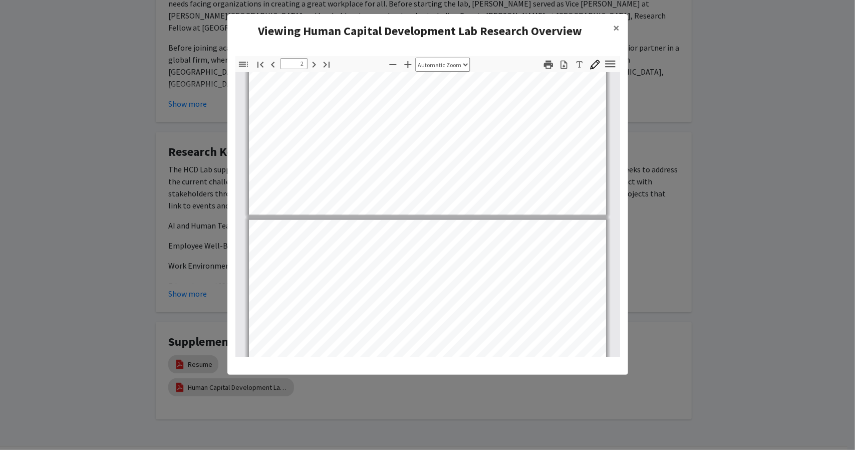
type input "3"
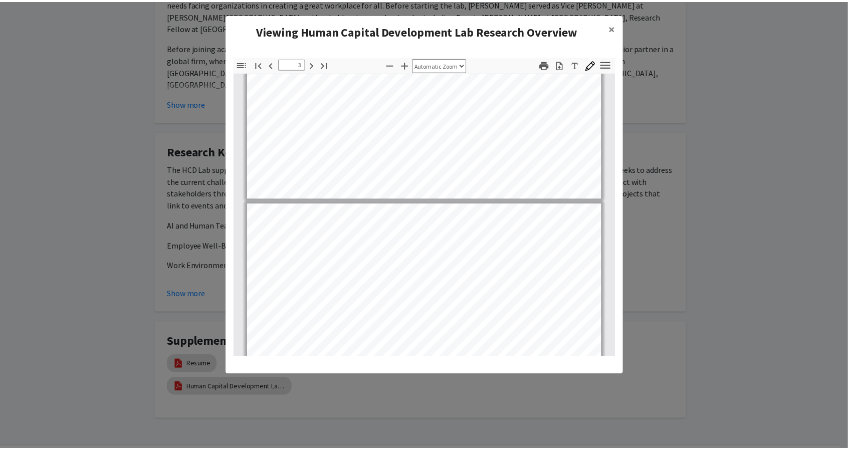
scroll to position [829, 0]
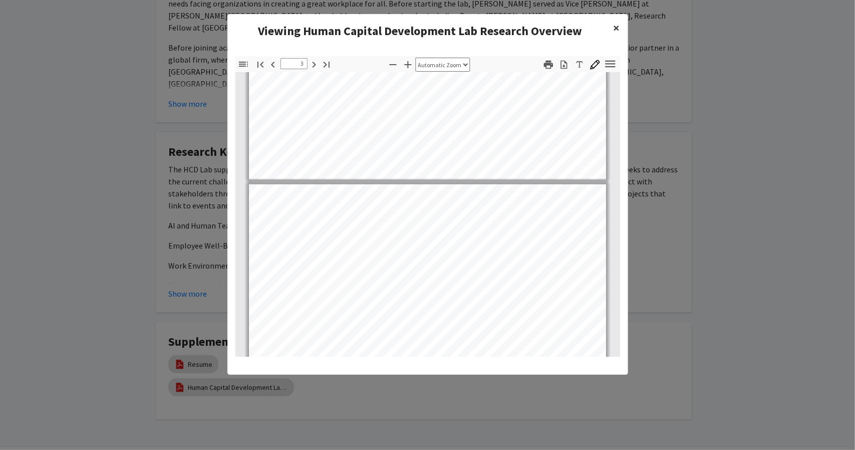
click at [618, 32] on span "×" at bounding box center [617, 28] width 7 height 16
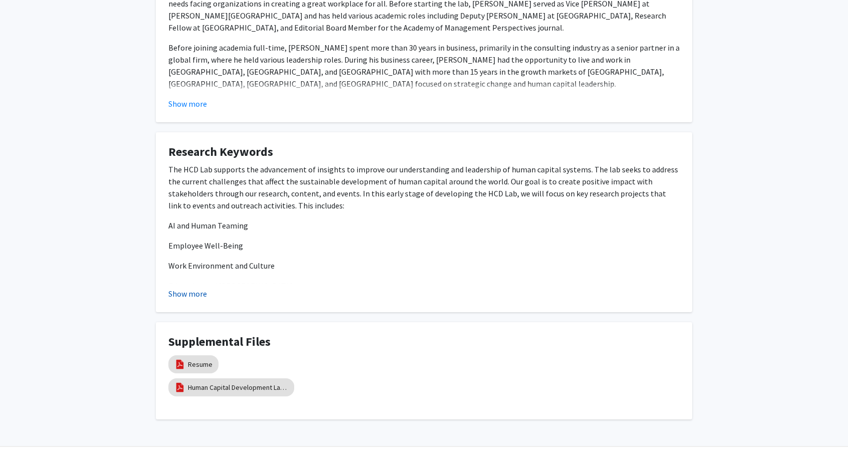
click at [192, 292] on button "Show more" at bounding box center [187, 294] width 39 height 12
